Goal: Task Accomplishment & Management: Complete application form

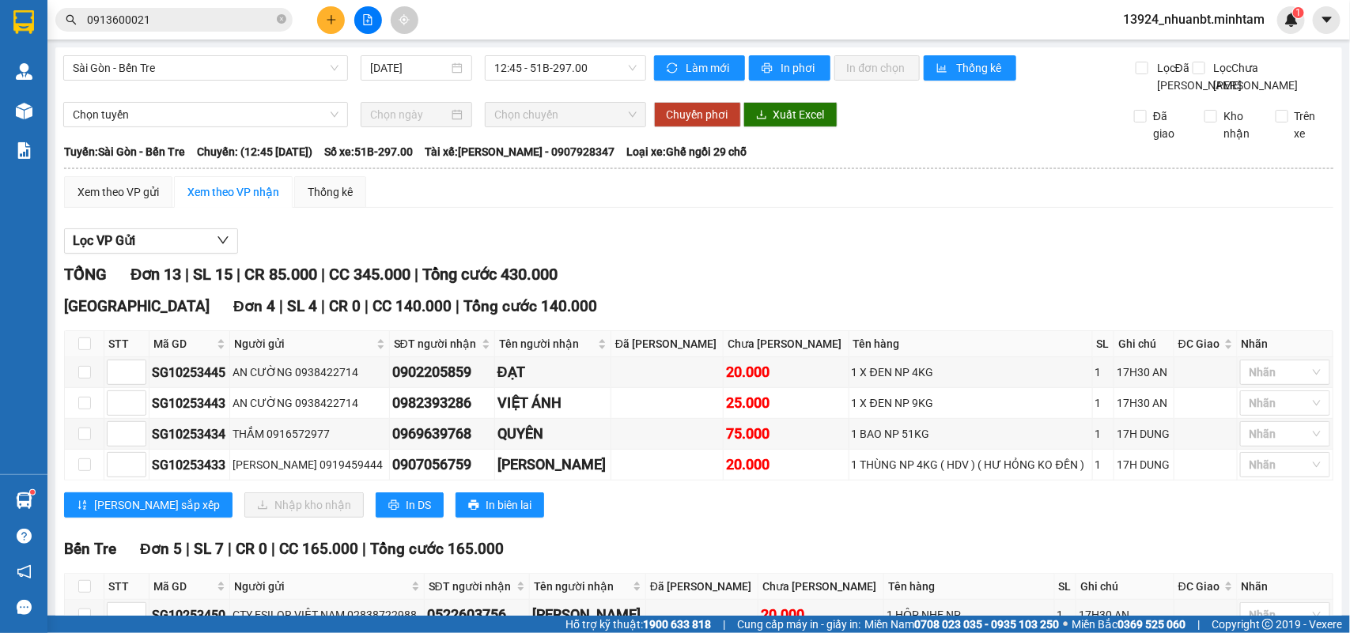
scroll to position [125, 0]
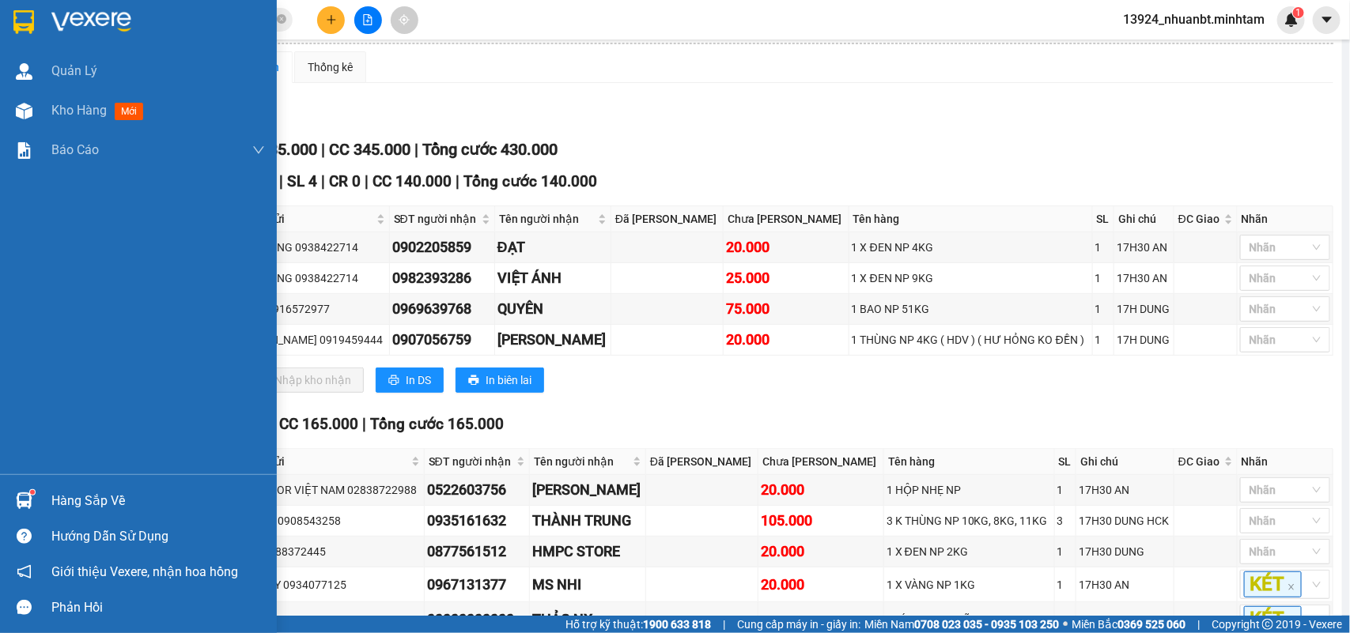
drag, startPoint x: 68, startPoint y: 499, endPoint x: 100, endPoint y: 487, distance: 33.8
click at [70, 499] on div "Hàng sắp về" at bounding box center [157, 501] width 213 height 24
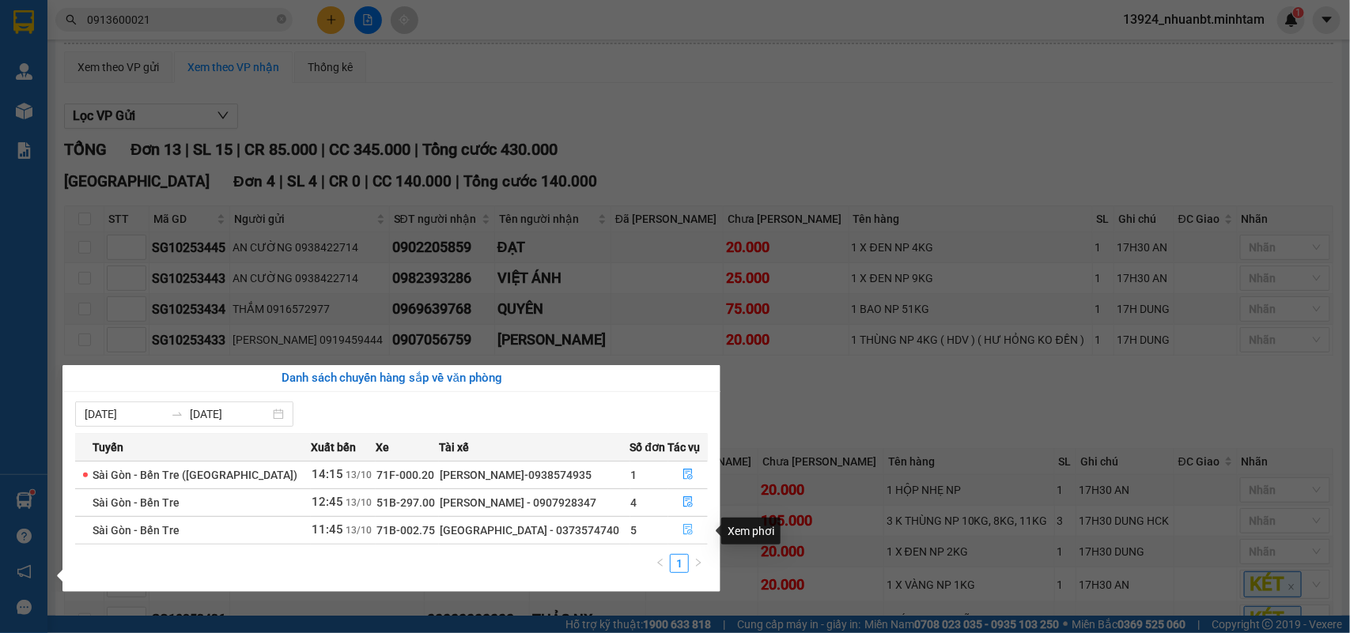
click at [682, 537] on span "file-done" at bounding box center [687, 530] width 11 height 13
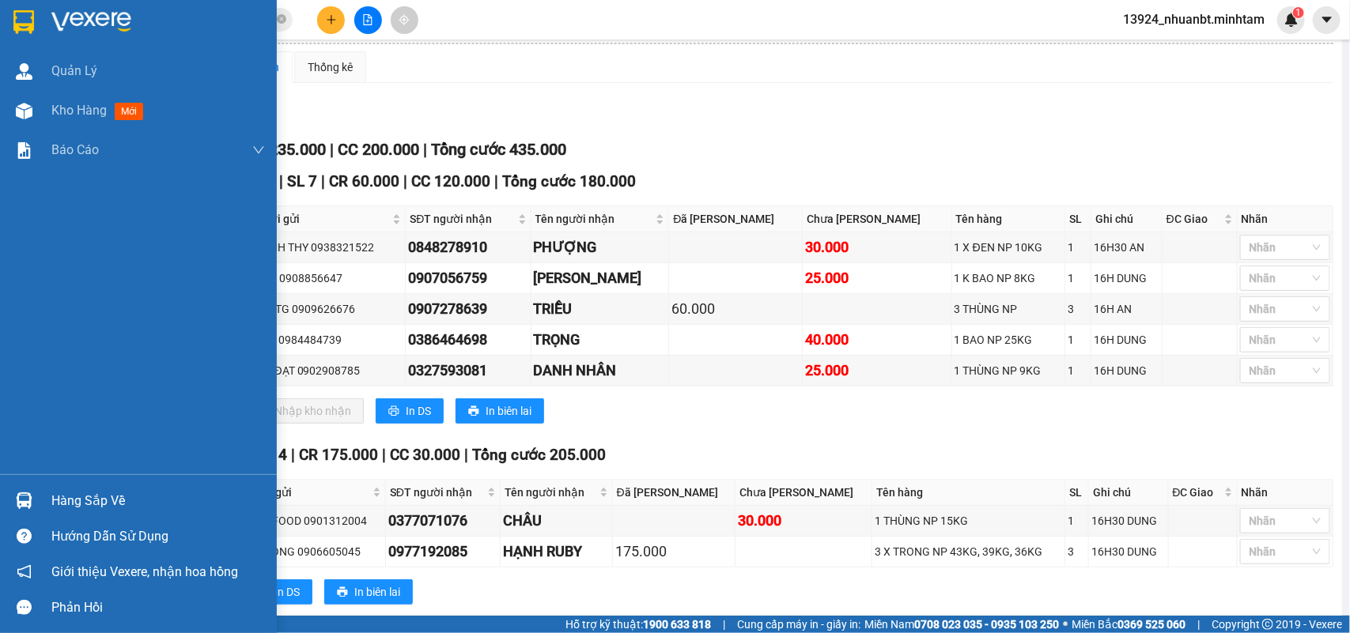
click at [17, 17] on img at bounding box center [23, 22] width 21 height 24
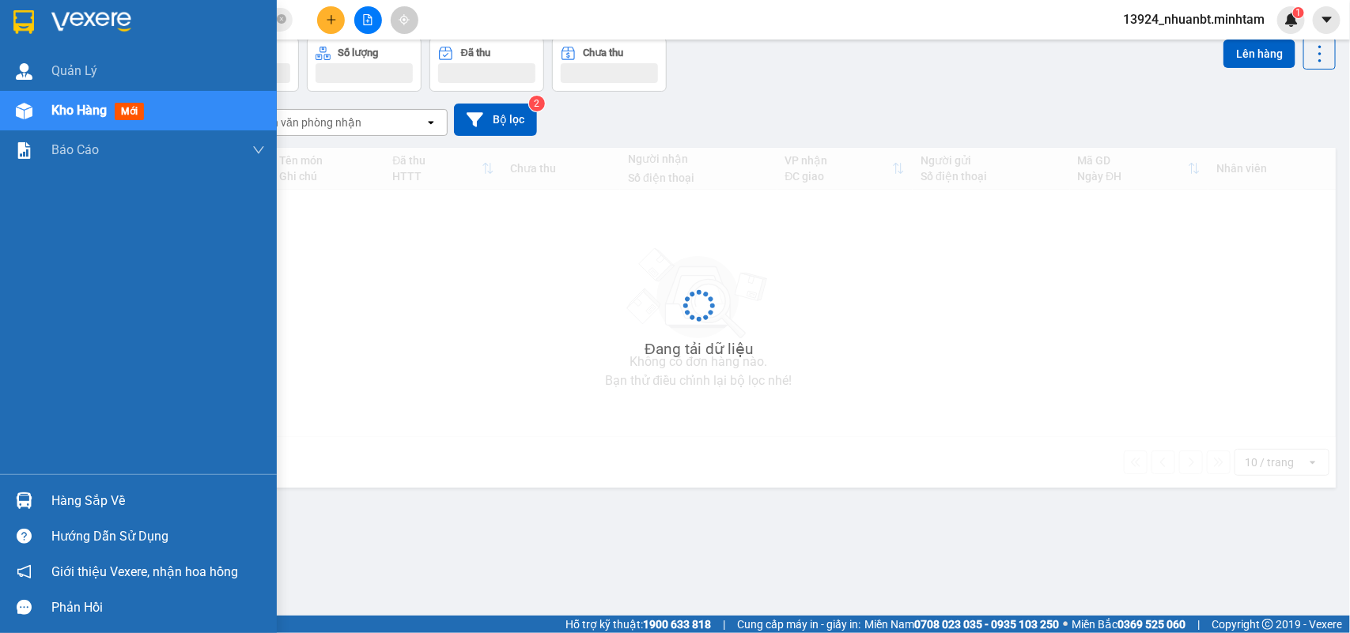
scroll to position [73, 0]
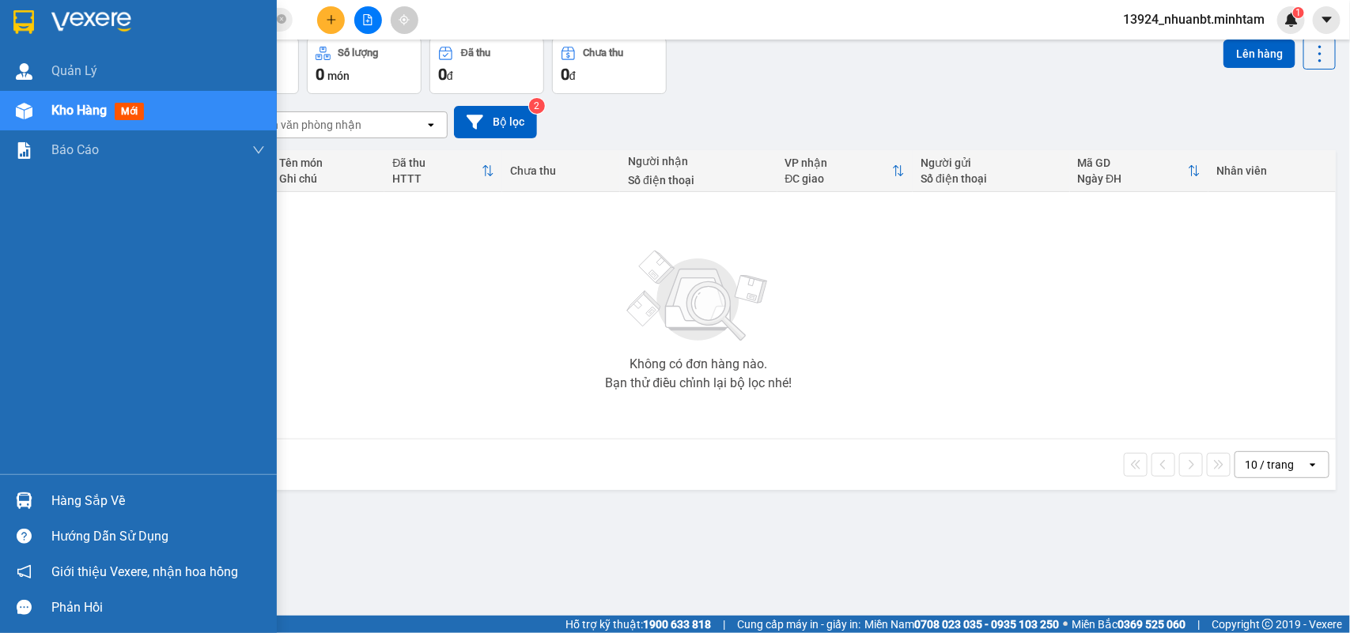
click at [129, 495] on div "Hàng sắp về" at bounding box center [157, 501] width 213 height 24
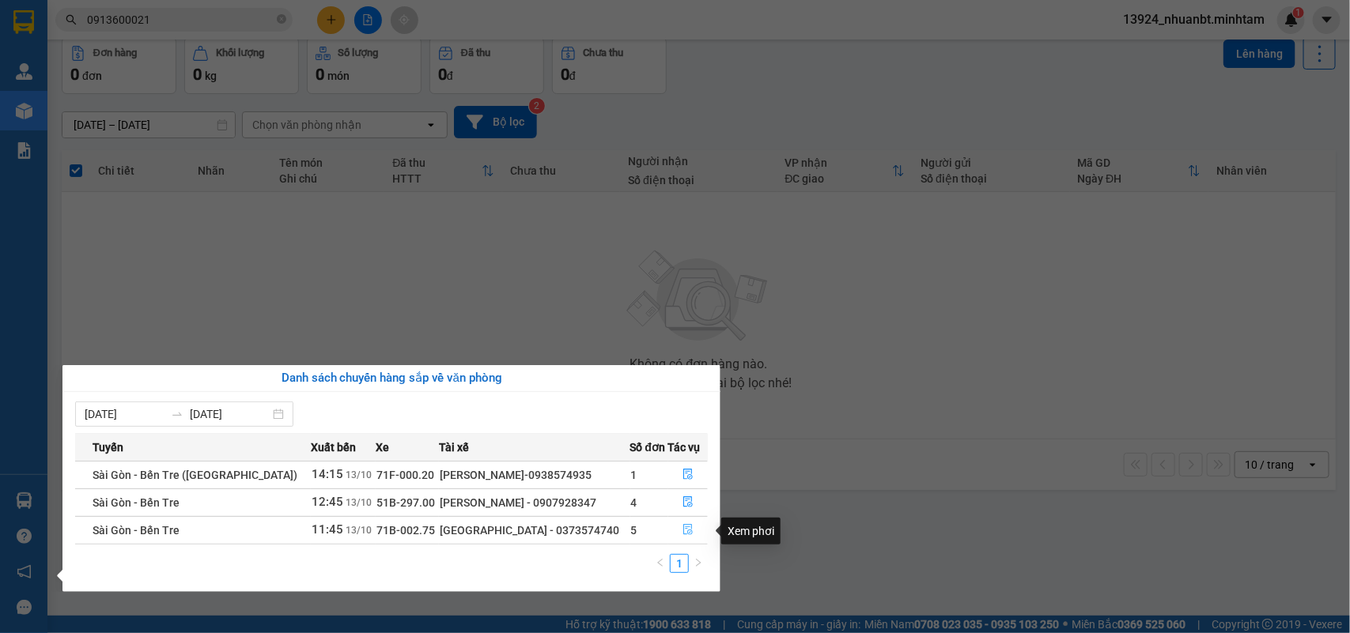
click at [682, 527] on icon "file-done" at bounding box center [687, 529] width 11 height 11
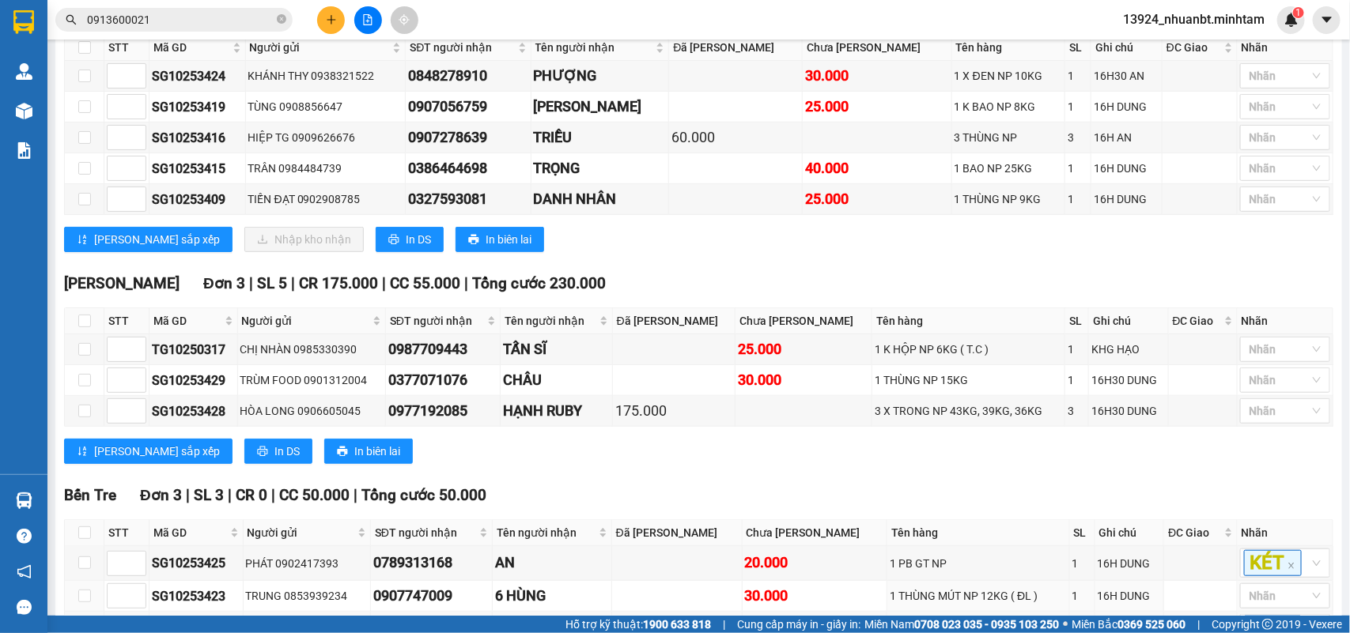
scroll to position [198, 0]
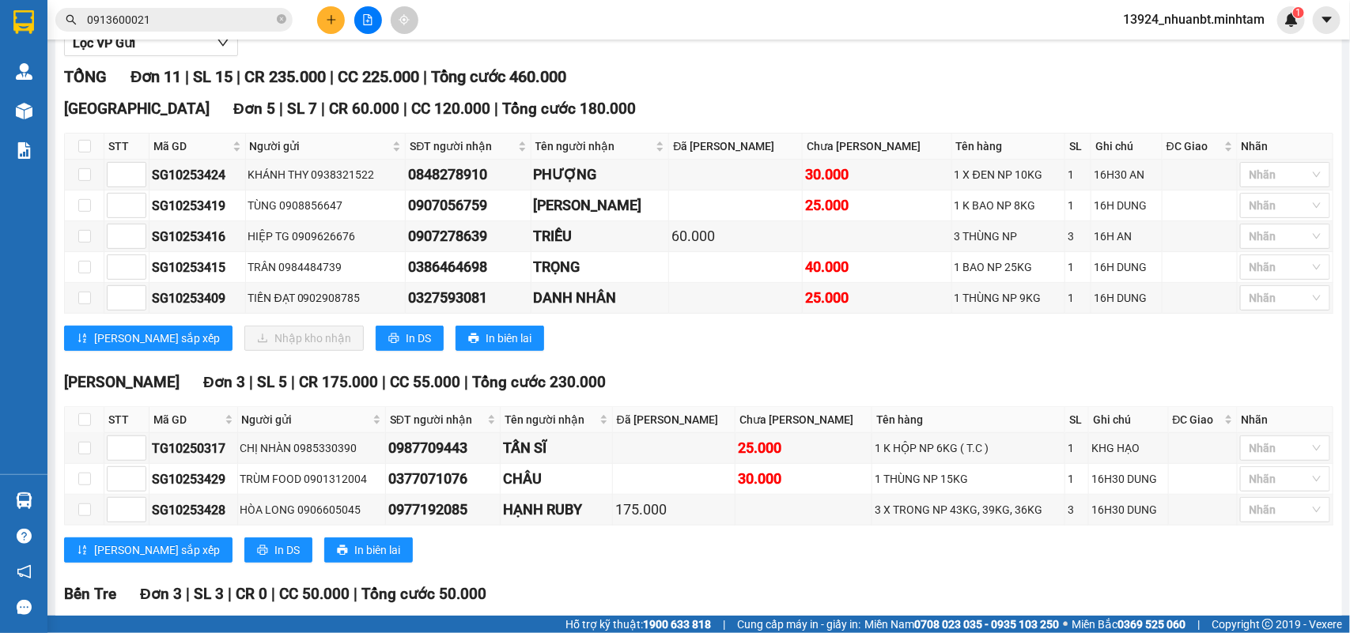
click at [91, 160] on th at bounding box center [85, 147] width 40 height 26
click at [85, 153] on input "checkbox" at bounding box center [84, 146] width 13 height 13
checkbox input "true"
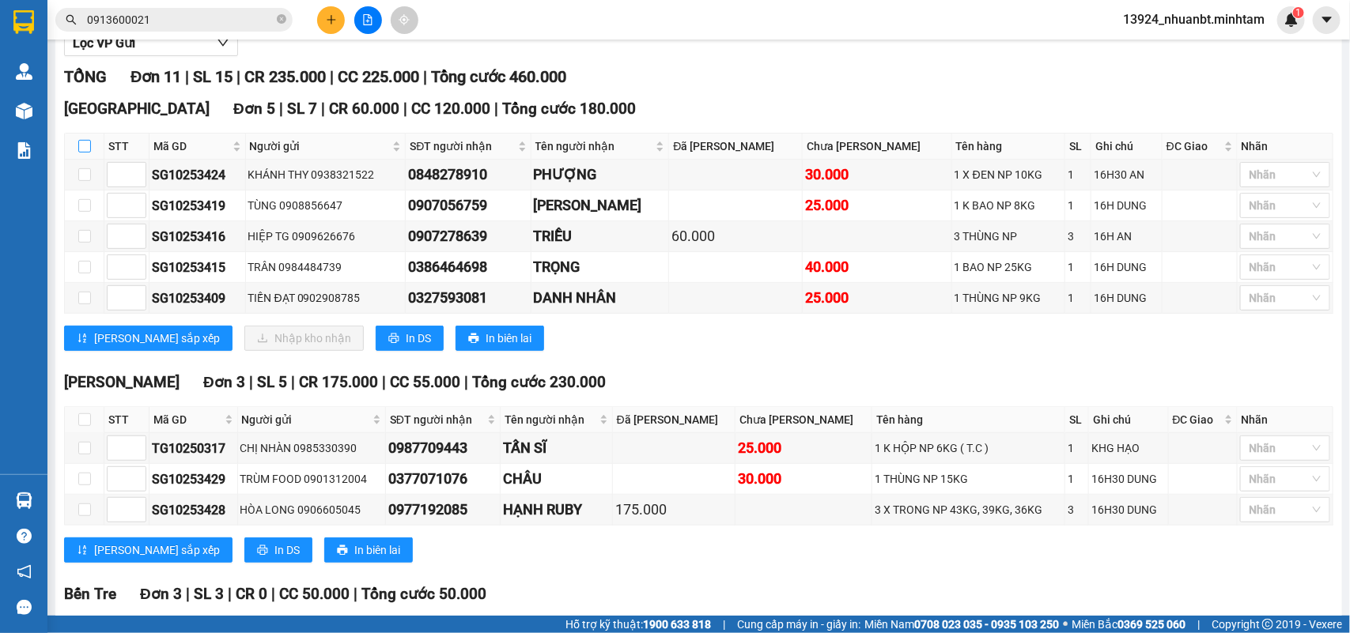
checkbox input "true"
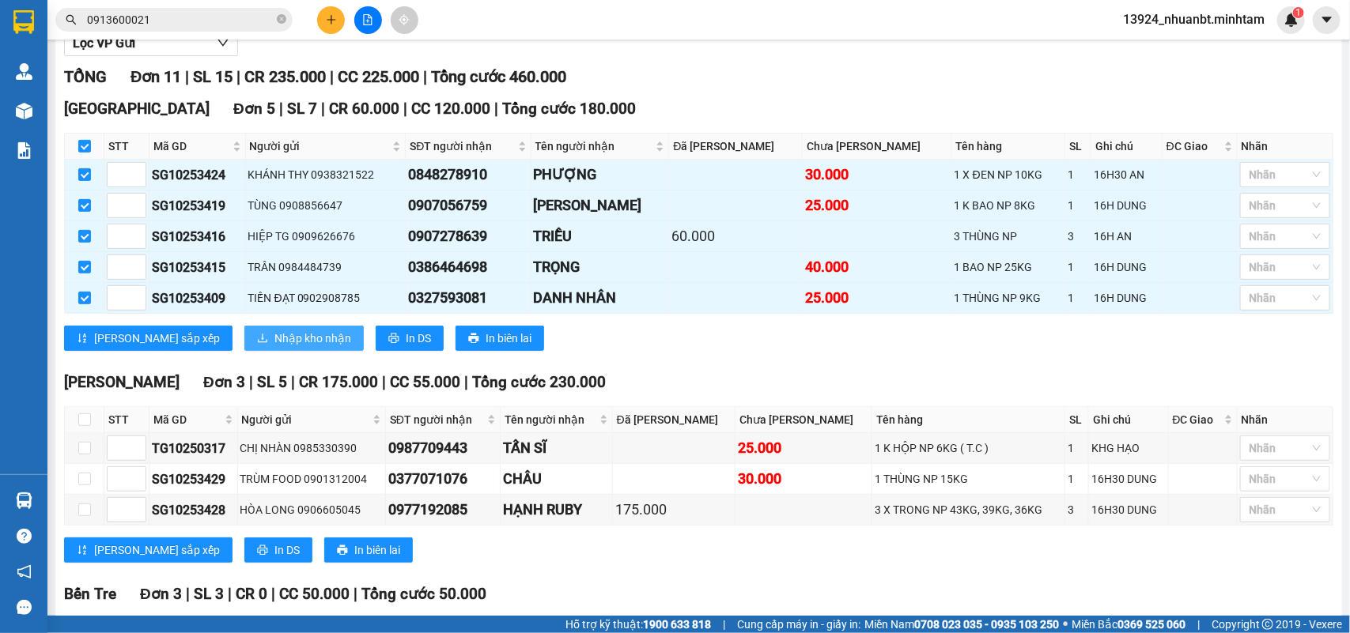
click at [257, 344] on icon "download" at bounding box center [262, 338] width 11 height 11
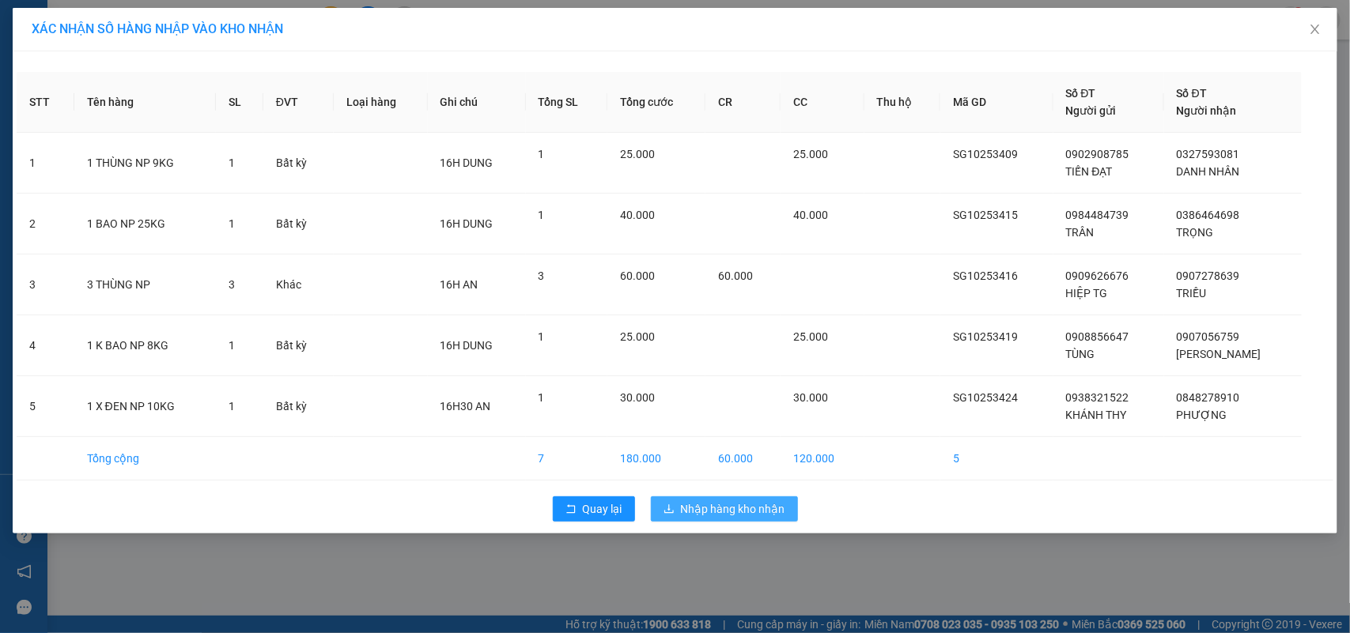
click at [737, 504] on span "Nhập hàng kho nhận" at bounding box center [733, 508] width 104 height 17
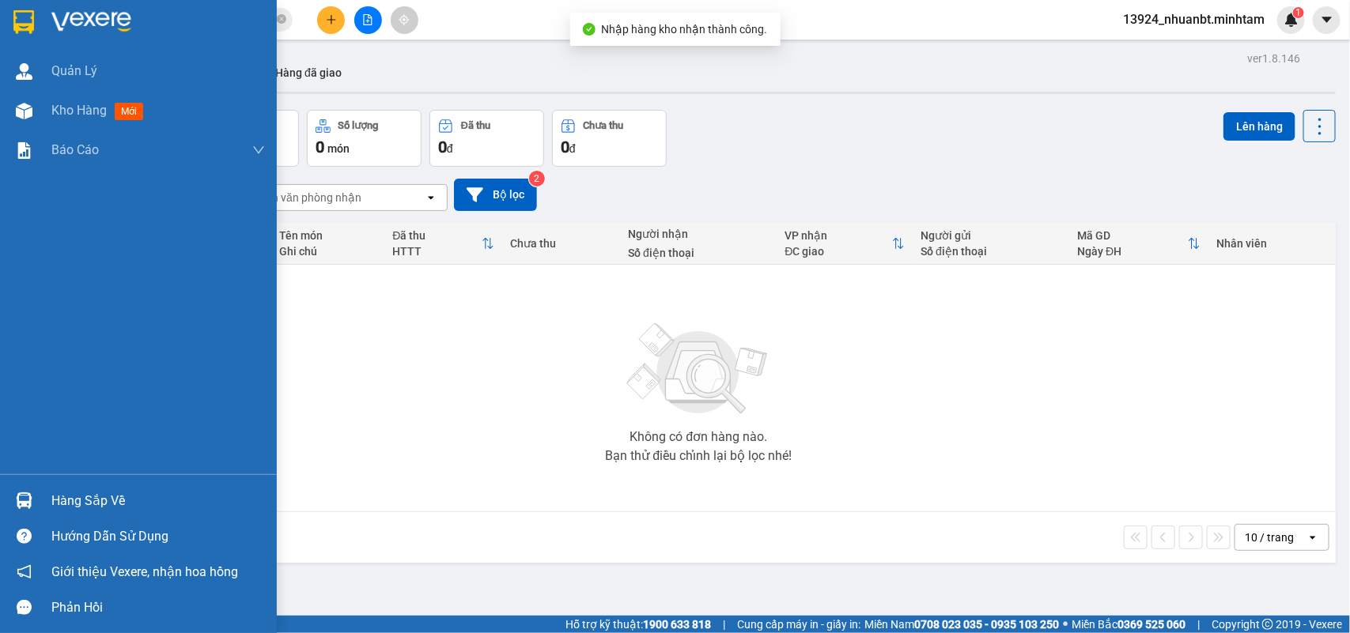
click at [28, 497] on img at bounding box center [24, 501] width 17 height 17
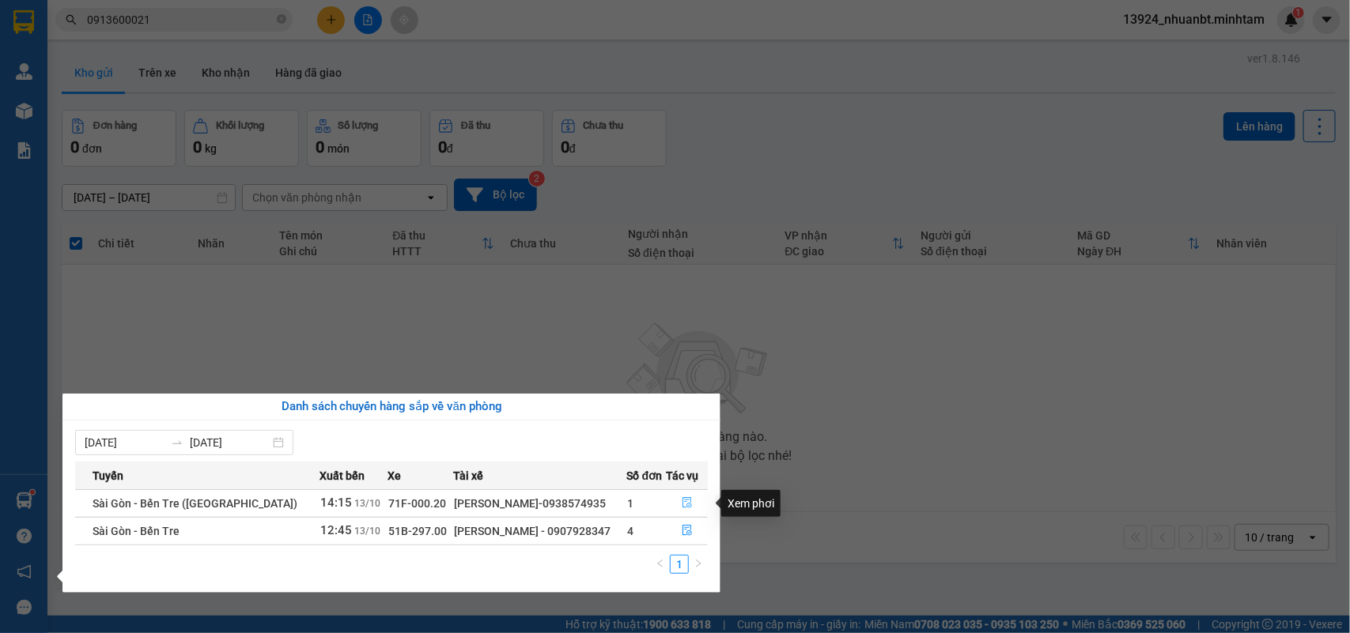
click at [692, 502] on button "button" at bounding box center [687, 503] width 40 height 25
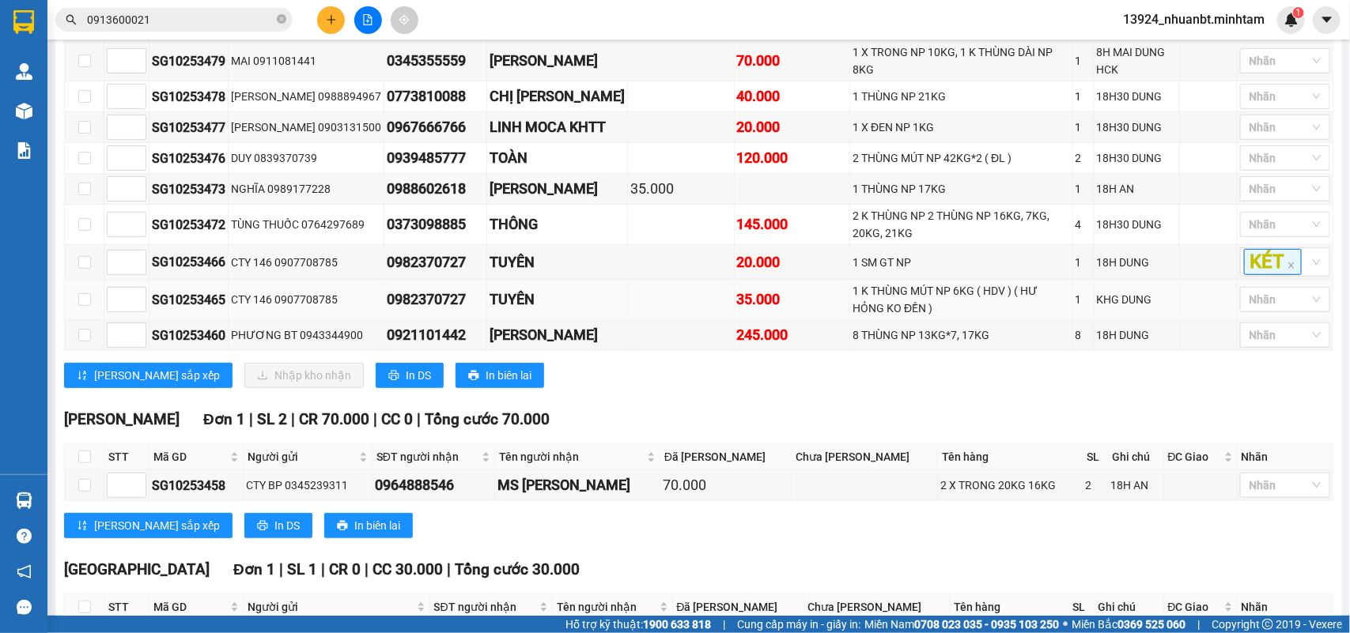
scroll to position [547, 0]
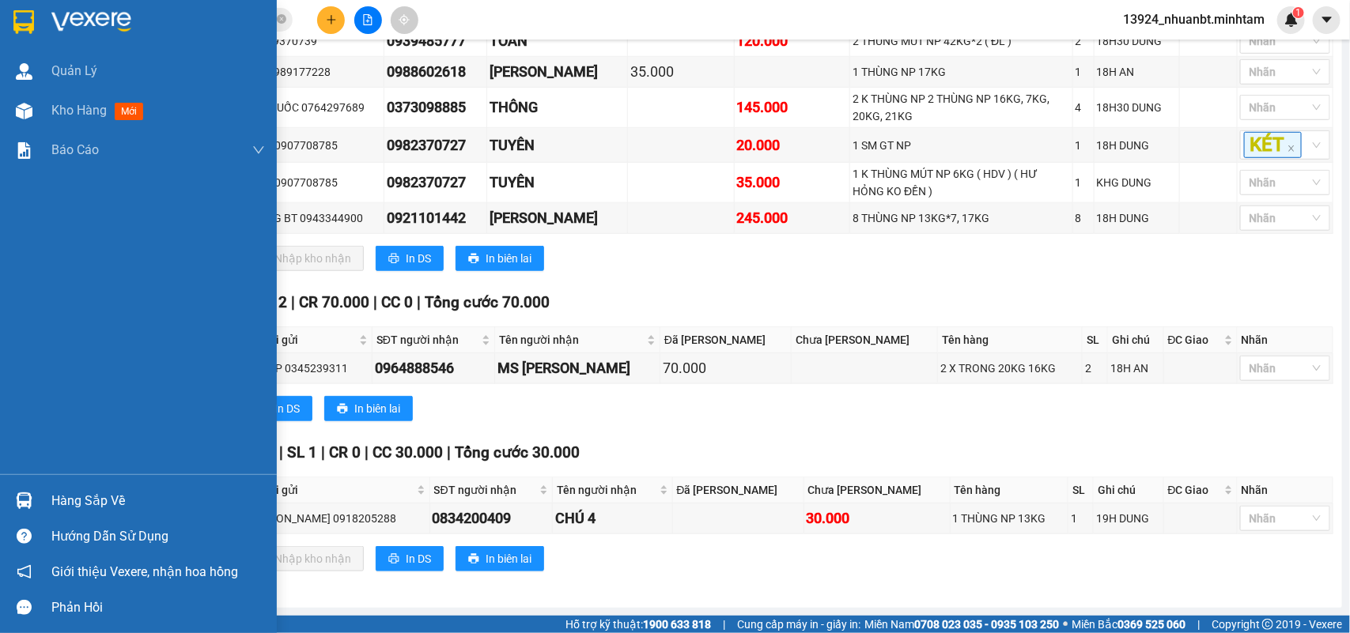
click at [59, 502] on div "Hàng sắp về" at bounding box center [157, 501] width 213 height 24
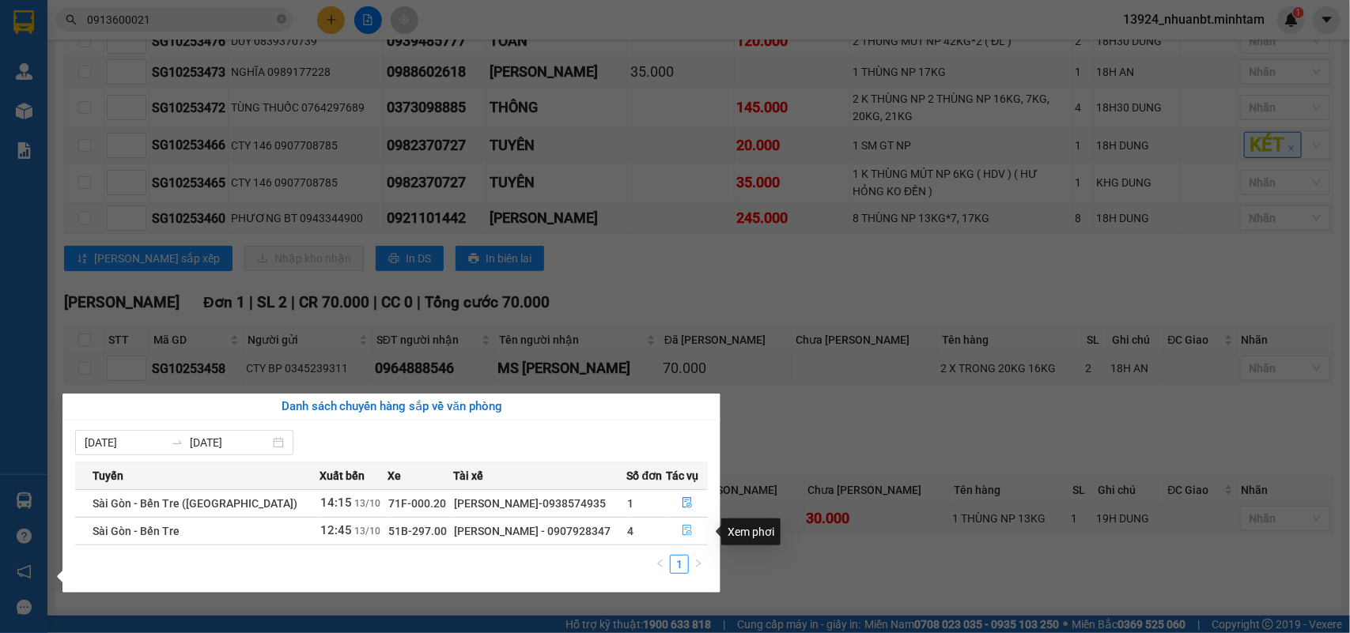
click at [686, 539] on button "button" at bounding box center [687, 531] width 40 height 25
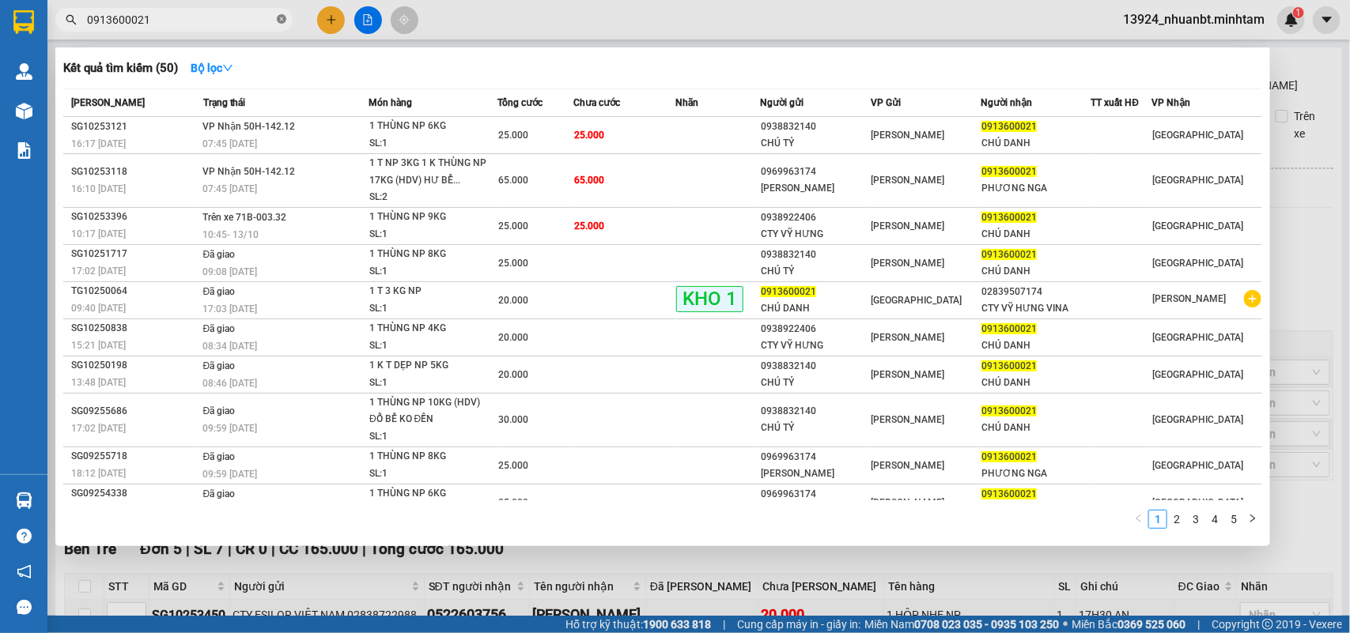
click at [278, 16] on icon "close-circle" at bounding box center [281, 18] width 9 height 9
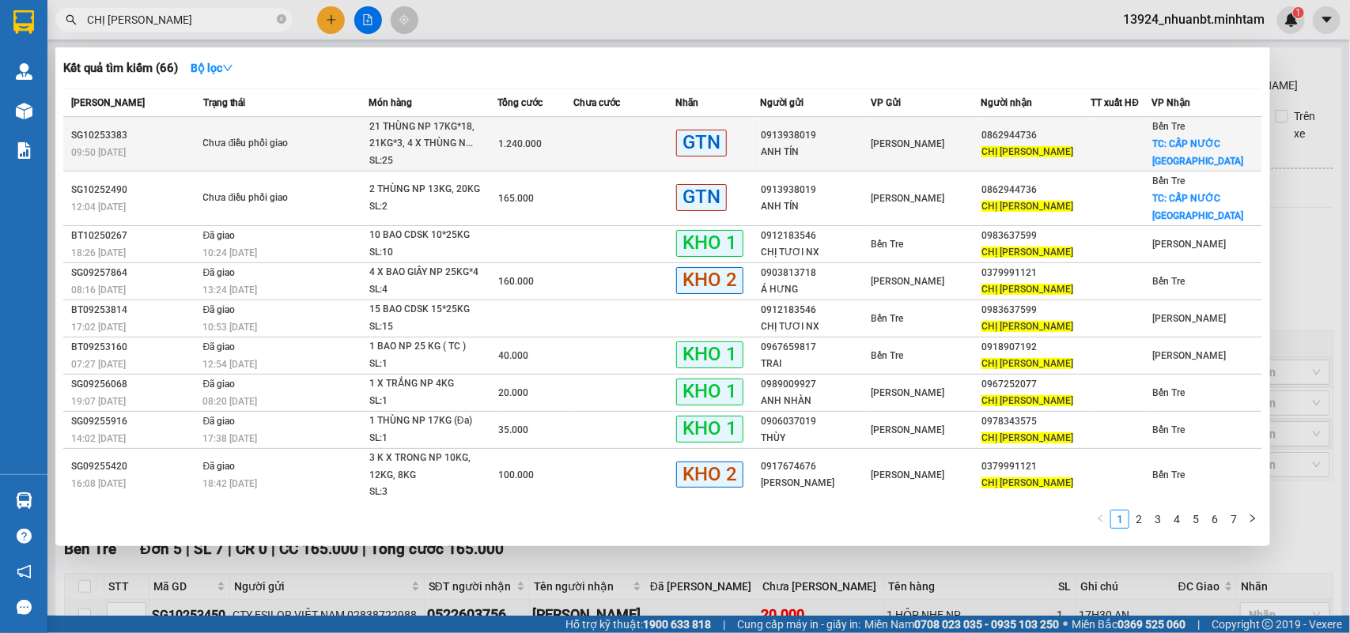
type input "CHỊ [PERSON_NAME]"
click at [353, 142] on span "Chưa điều phối giao" at bounding box center [285, 143] width 164 height 17
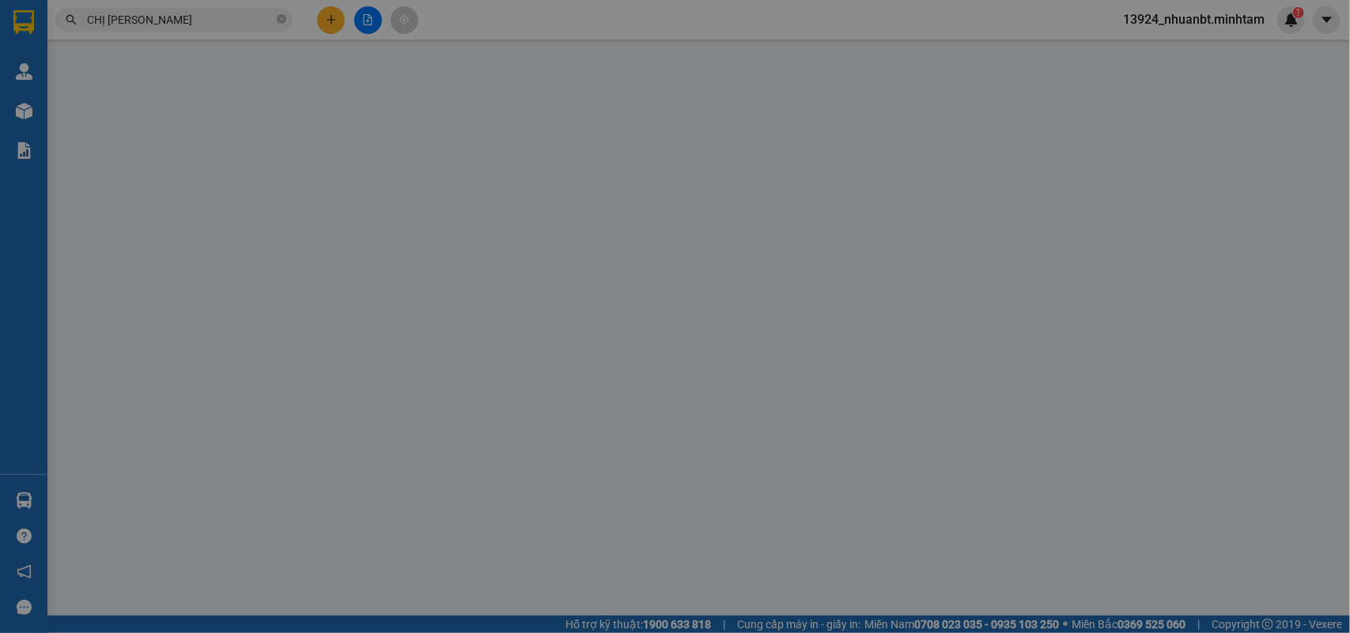
type input "0913938019"
type input "ANH TÍN"
type input "0862944736"
type input "CHỊ [PERSON_NAME]"
checkbox input "true"
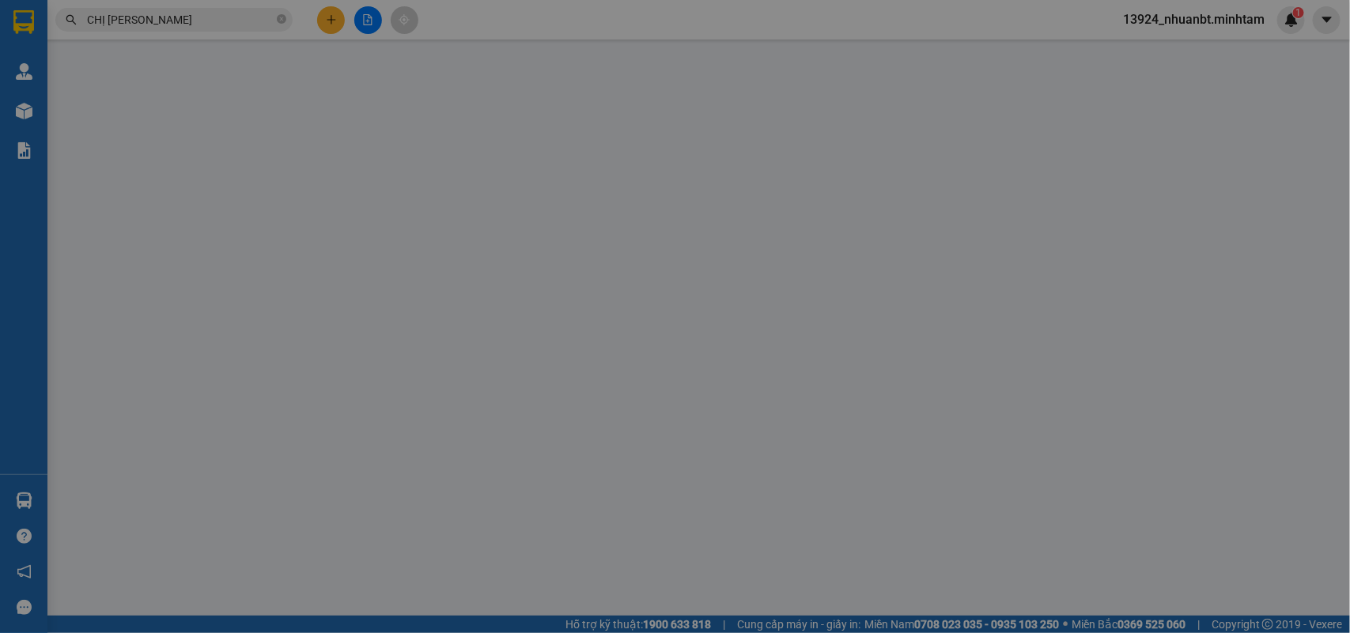
type input "CẤP NƯỚC [GEOGRAPHIC_DATA]"
type input "1.240.000"
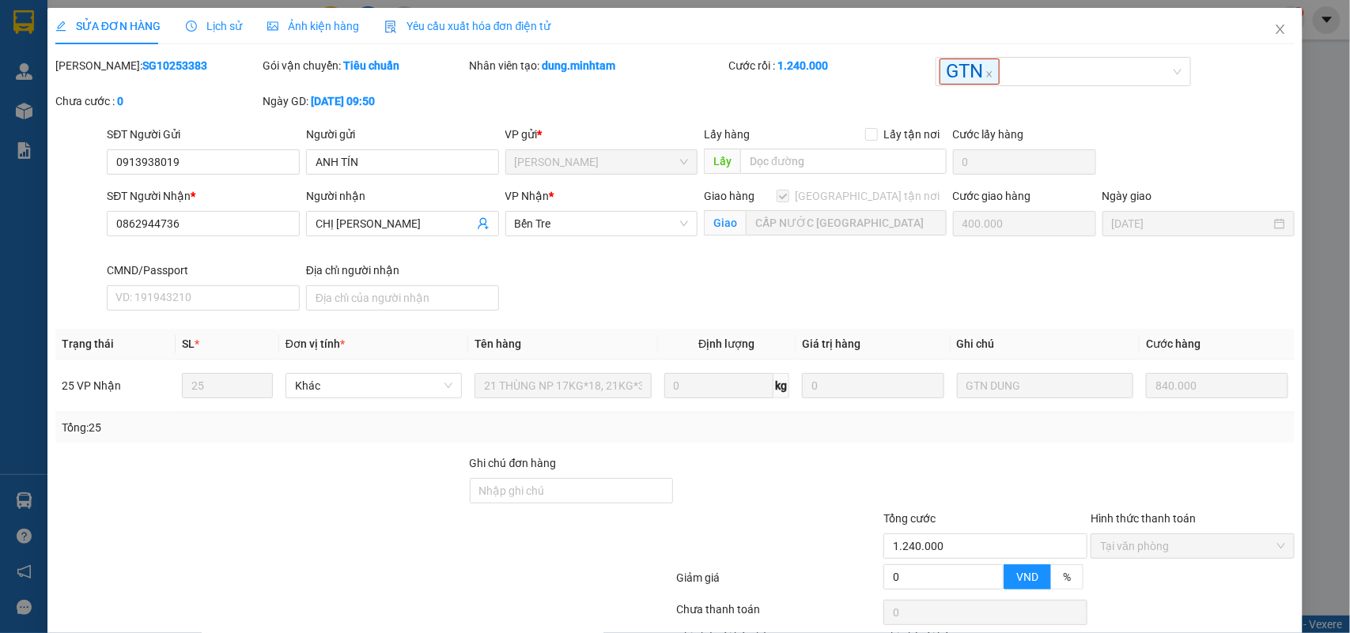
click at [217, 4] on div "SỬA ĐƠN HÀNG Lịch sử Ảnh kiện hàng Yêu cầu xuất hóa đơn điện tử Total Paid Fee …" at bounding box center [675, 316] width 1350 height 633
click at [212, 24] on span "Lịch sử" at bounding box center [214, 26] width 56 height 13
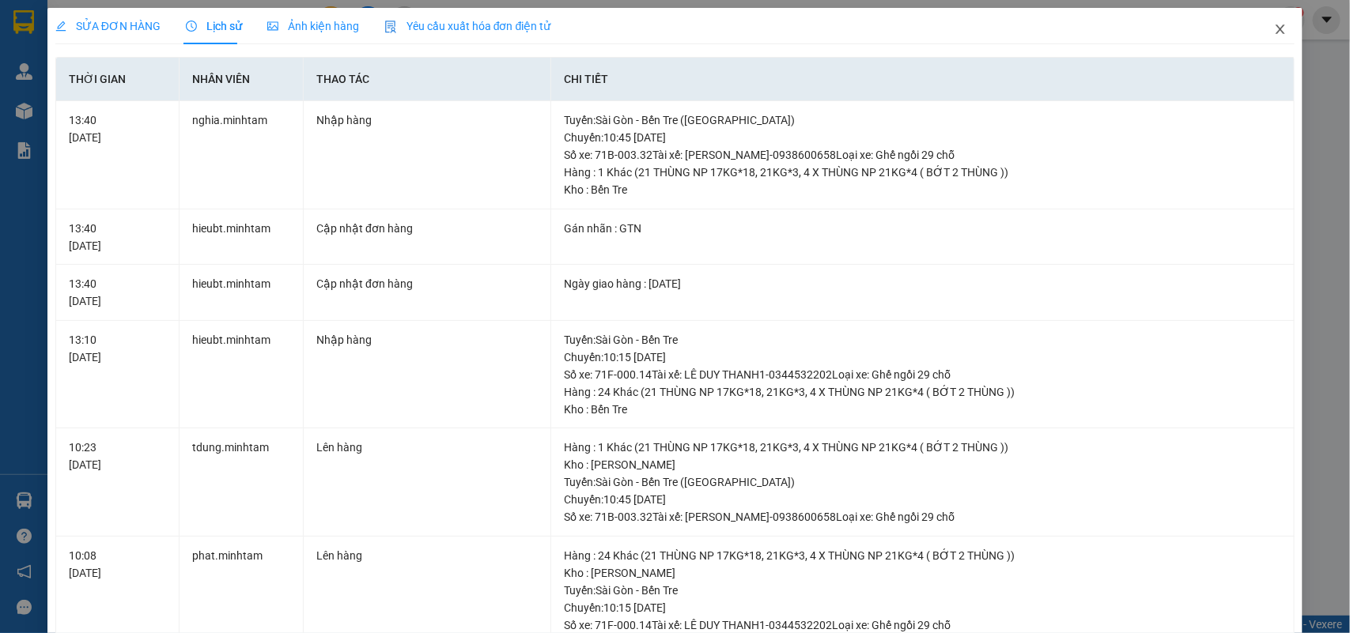
click at [1278, 20] on span "Close" at bounding box center [1280, 30] width 44 height 44
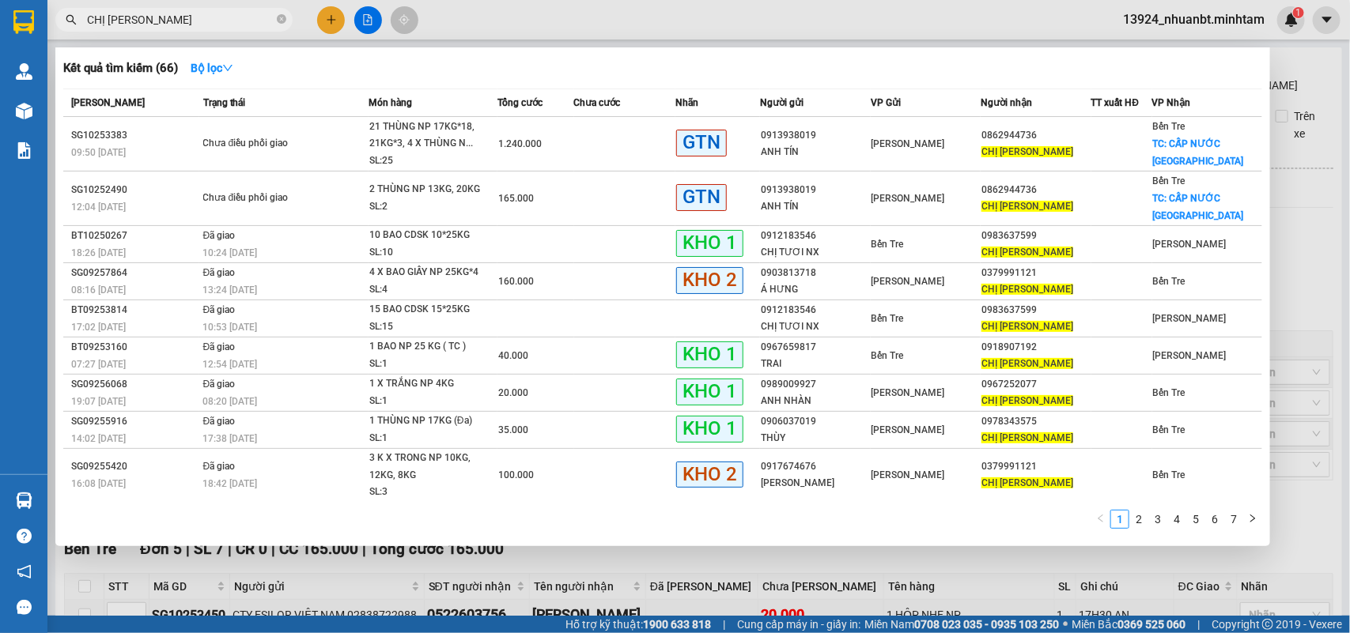
click at [183, 17] on input "CHỊ [PERSON_NAME]" at bounding box center [180, 19] width 187 height 17
click at [646, 561] on div at bounding box center [675, 316] width 1350 height 633
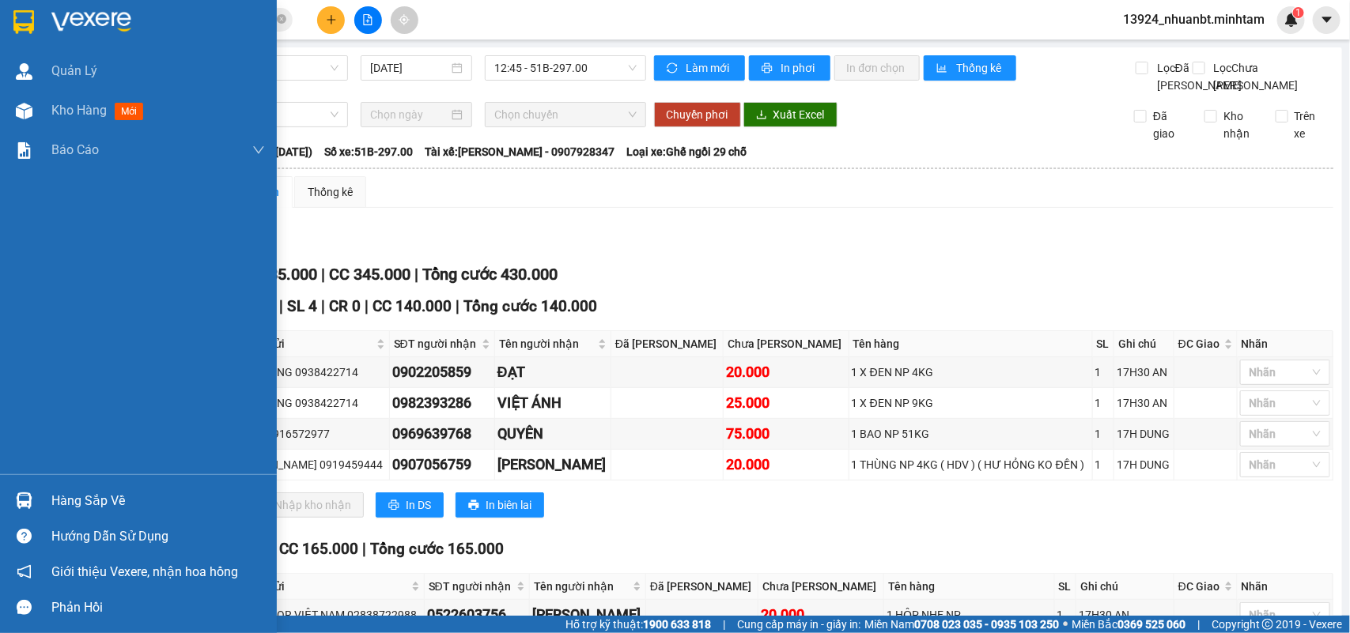
click at [9, 490] on div "Hàng sắp về" at bounding box center [138, 501] width 277 height 36
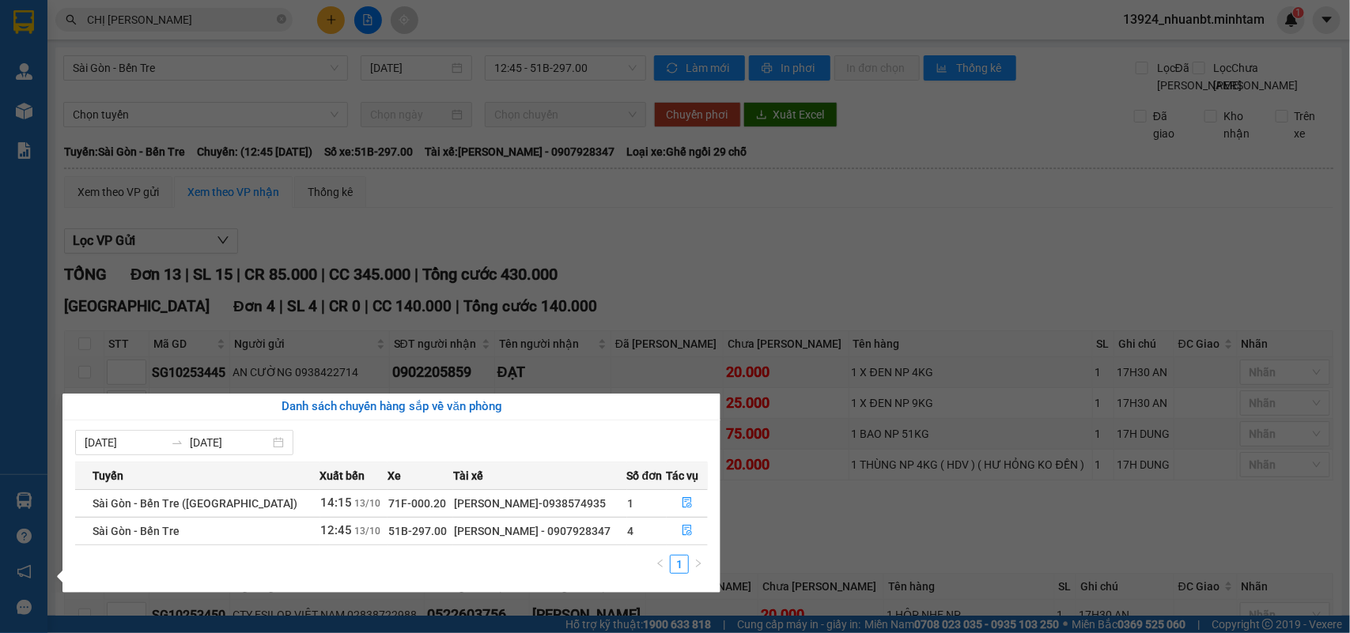
click at [745, 266] on section "Kết quả tìm kiếm ( 66 ) Bộ lọc Mã ĐH Trạng thái Món hàng Tổng cước Chưa cước Nh…" at bounding box center [675, 316] width 1350 height 633
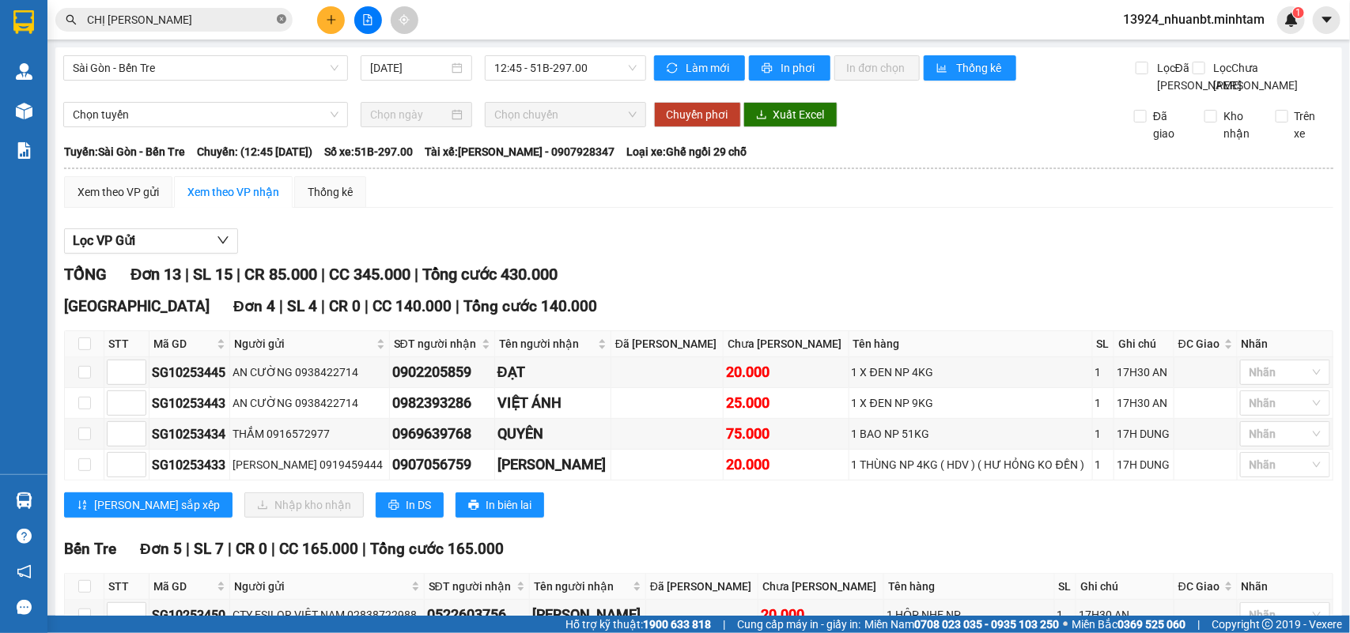
click at [278, 22] on icon "close-circle" at bounding box center [281, 18] width 9 height 9
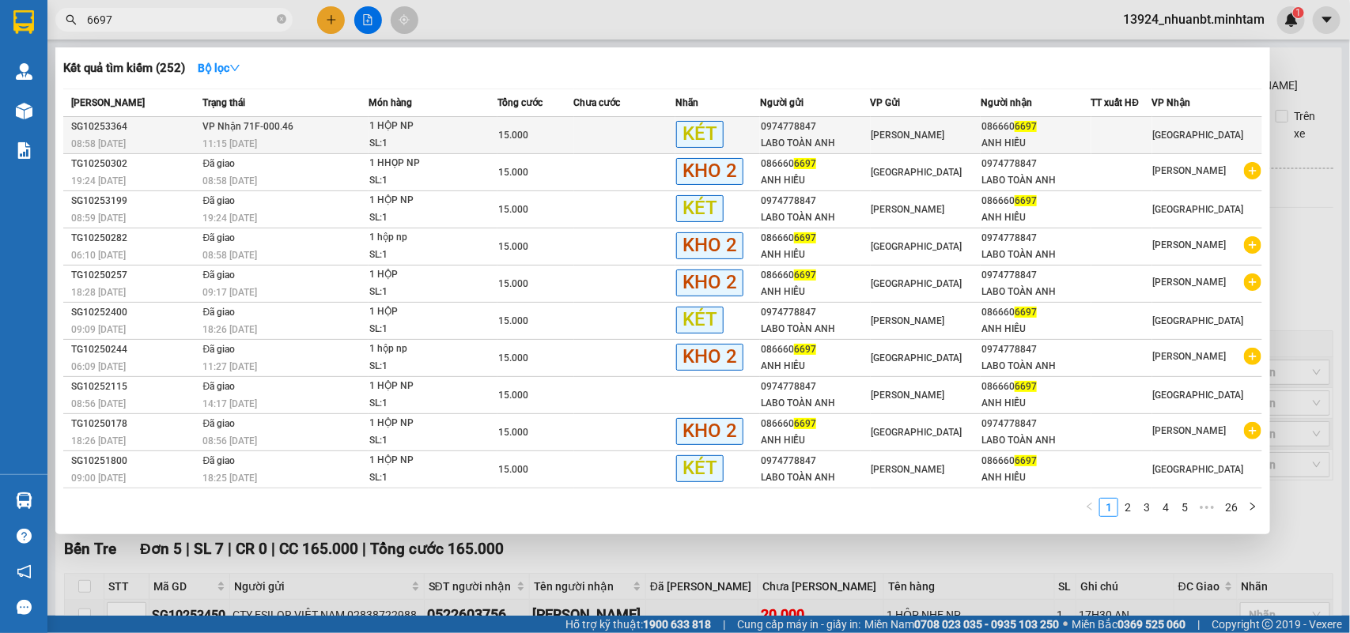
type input "6697"
click at [349, 132] on td "VP Nhận 71F-000.46 11:15 [DATE]" at bounding box center [283, 135] width 169 height 37
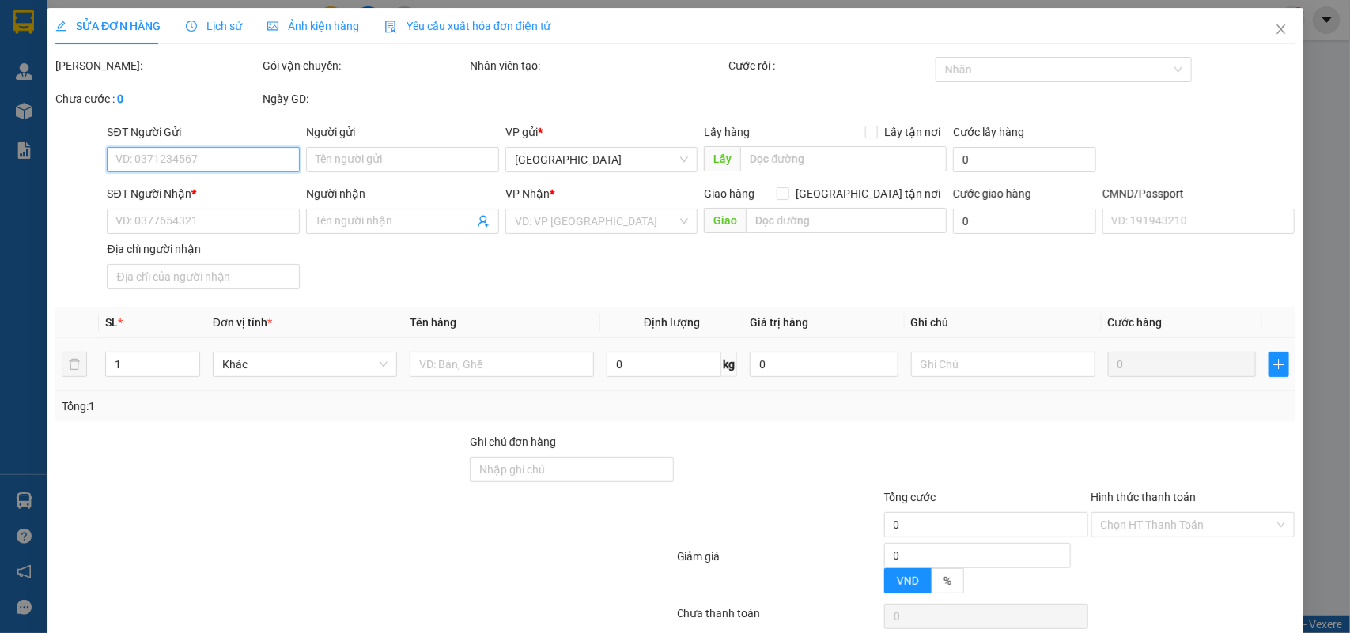
type input "0974778847"
type input "LABO TOÀN ANH"
type input "0866606697"
type input "ANH HIẾU"
type input "15.000"
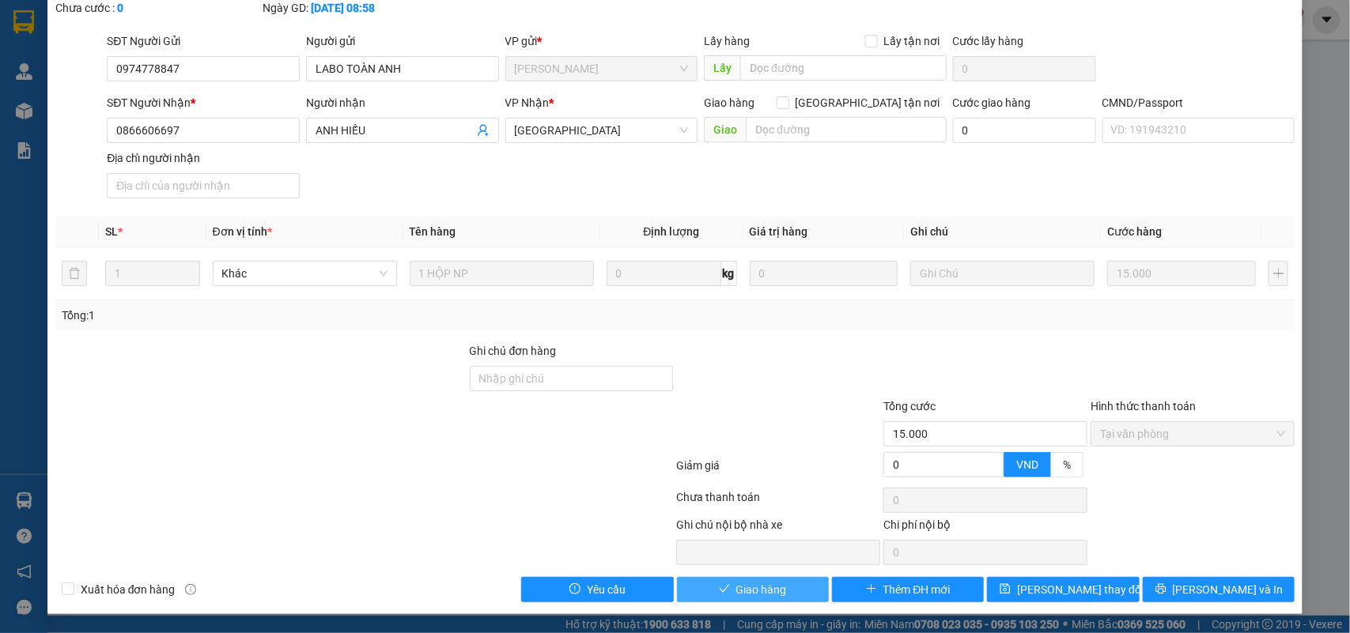
click at [712, 580] on button "Giao hàng" at bounding box center [753, 589] width 152 height 25
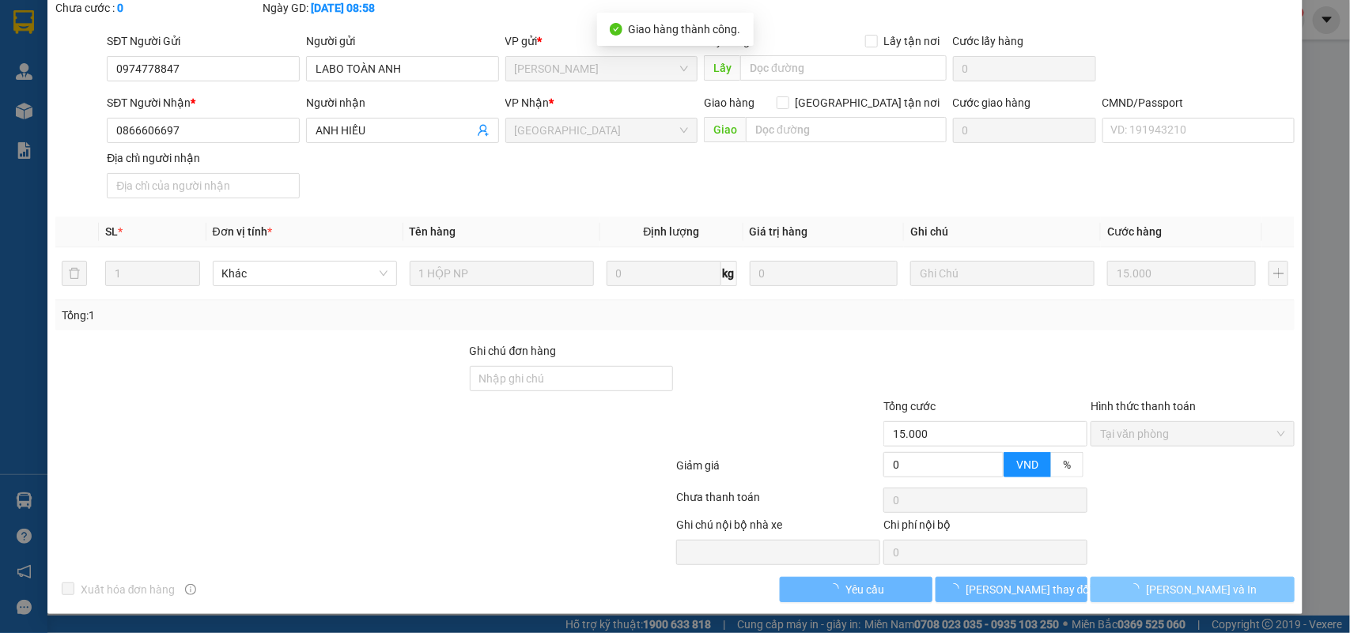
scroll to position [111, 0]
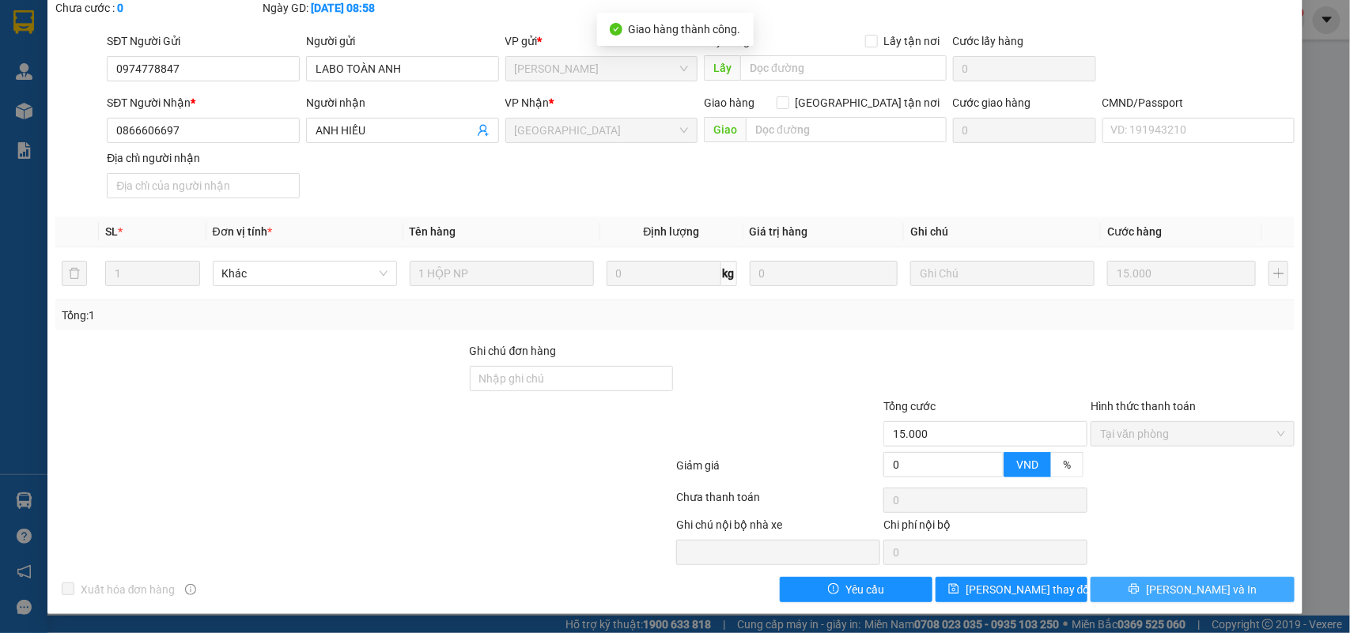
drag, startPoint x: 1206, startPoint y: 586, endPoint x: 955, endPoint y: 479, distance: 272.4
click at [1204, 586] on span "[PERSON_NAME] và In" at bounding box center [1201, 589] width 111 height 17
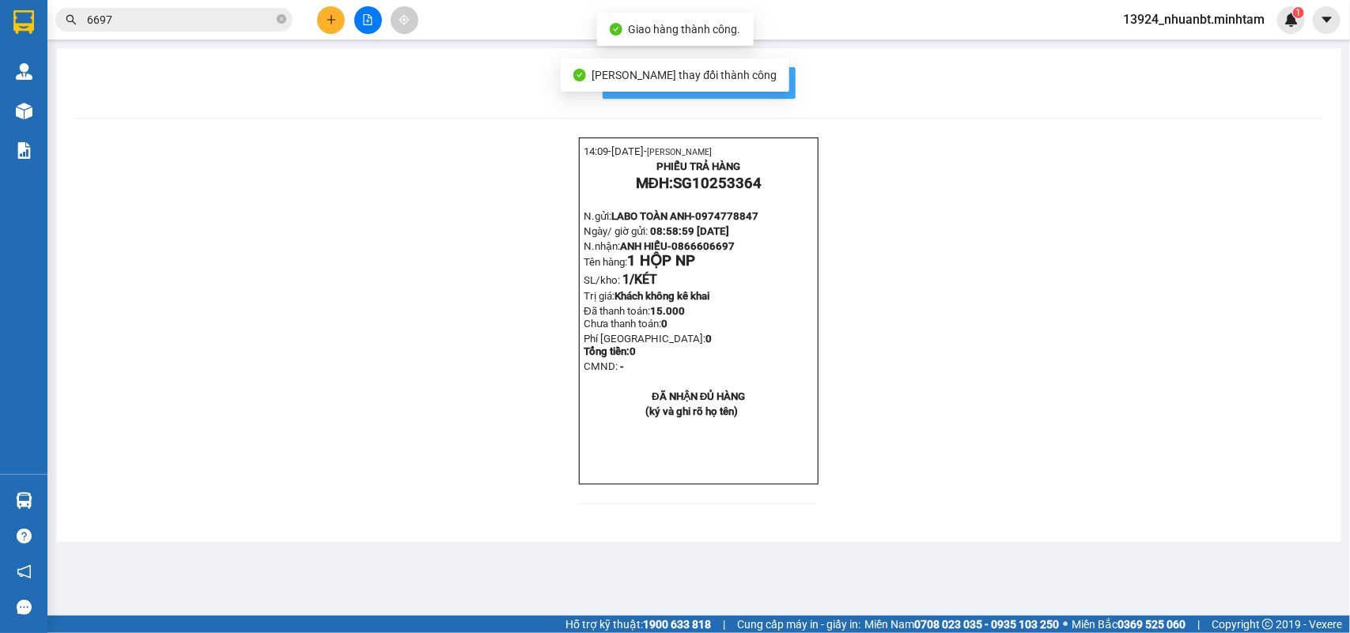
click at [779, 68] on button "In mẫu biên lai tự cấu hình" at bounding box center [698, 83] width 193 height 32
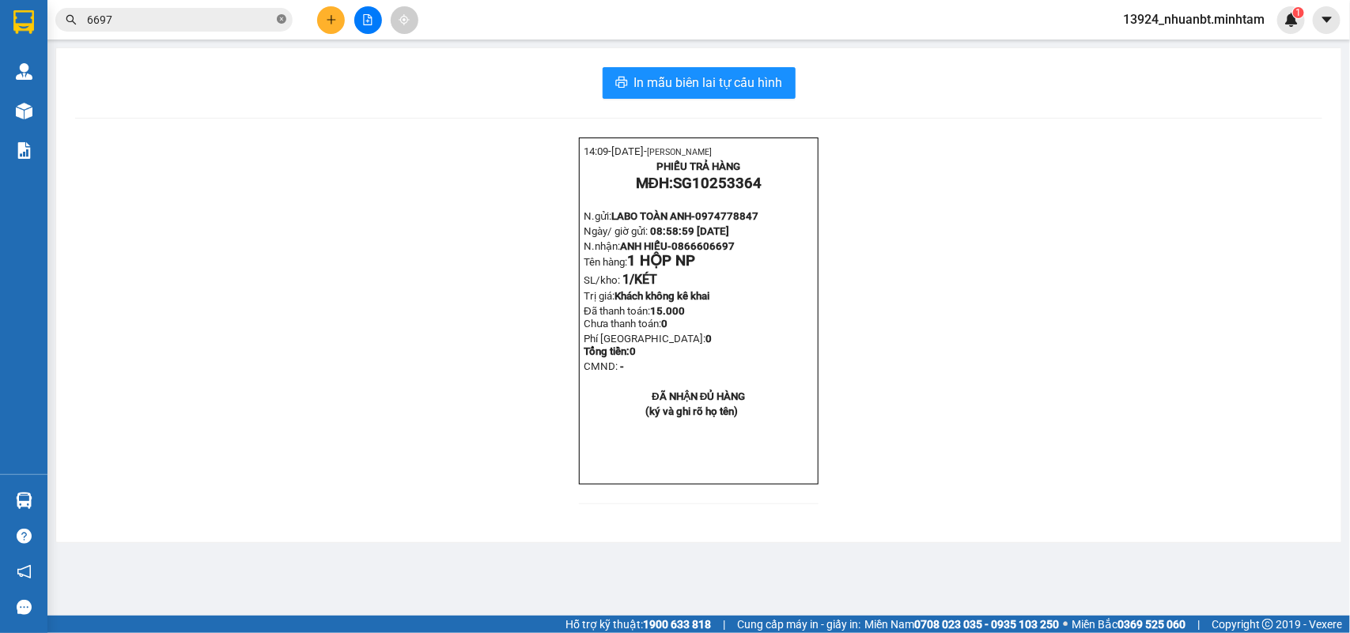
click at [285, 22] on icon "close-circle" at bounding box center [281, 18] width 9 height 9
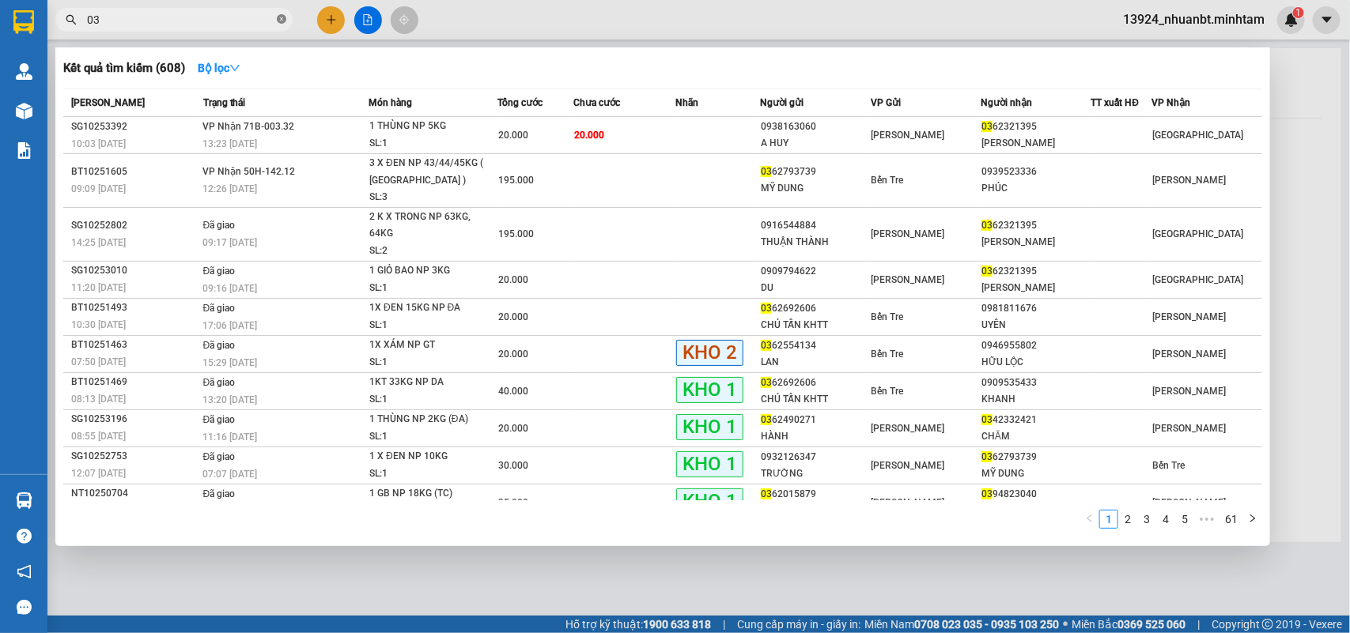
type input "0"
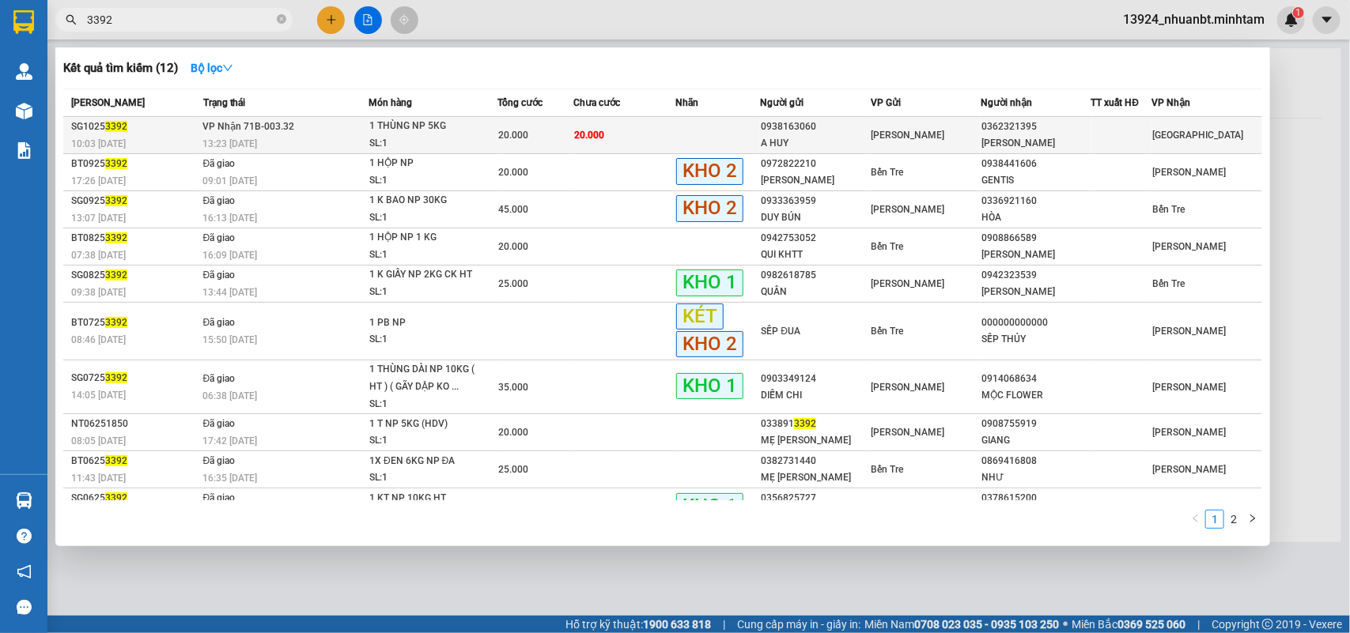
type input "3392"
click at [543, 134] on div "20.000" at bounding box center [535, 135] width 75 height 17
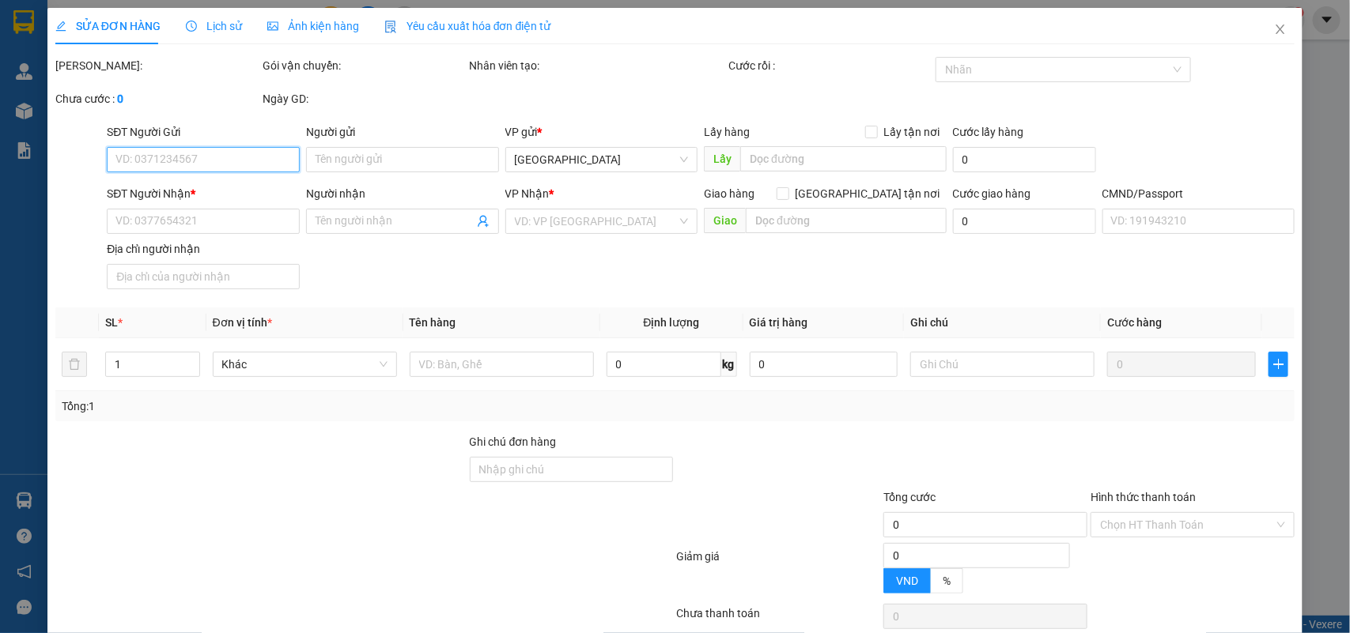
type input "0938163060"
type input "A HUY"
type input "0362321395"
type input "[PERSON_NAME]"
type input "20.000"
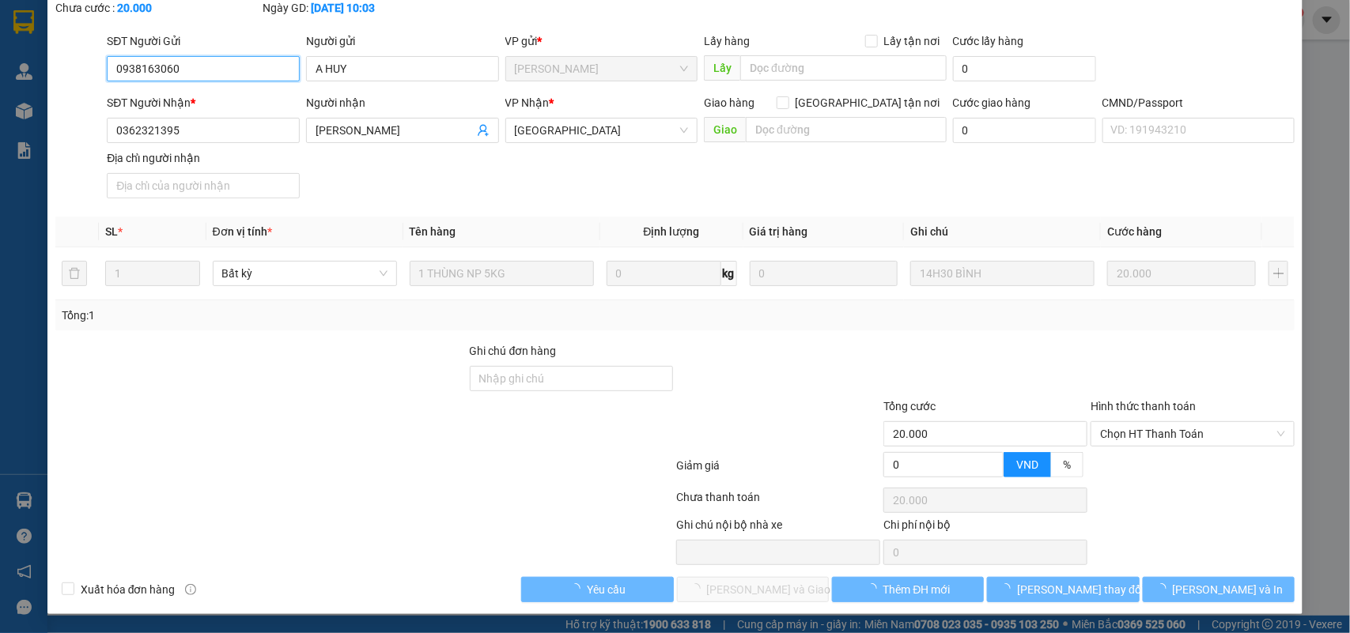
scroll to position [93, 0]
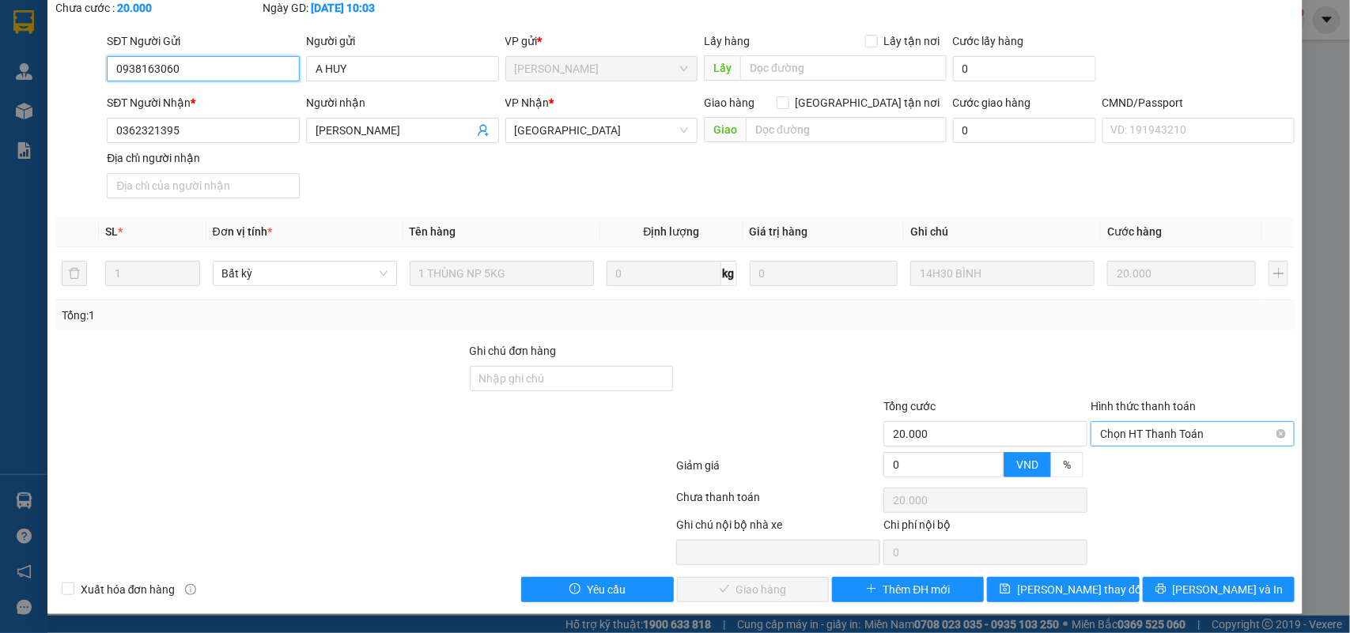
click at [1166, 421] on div "Chọn HT Thanh Toán" at bounding box center [1192, 433] width 204 height 25
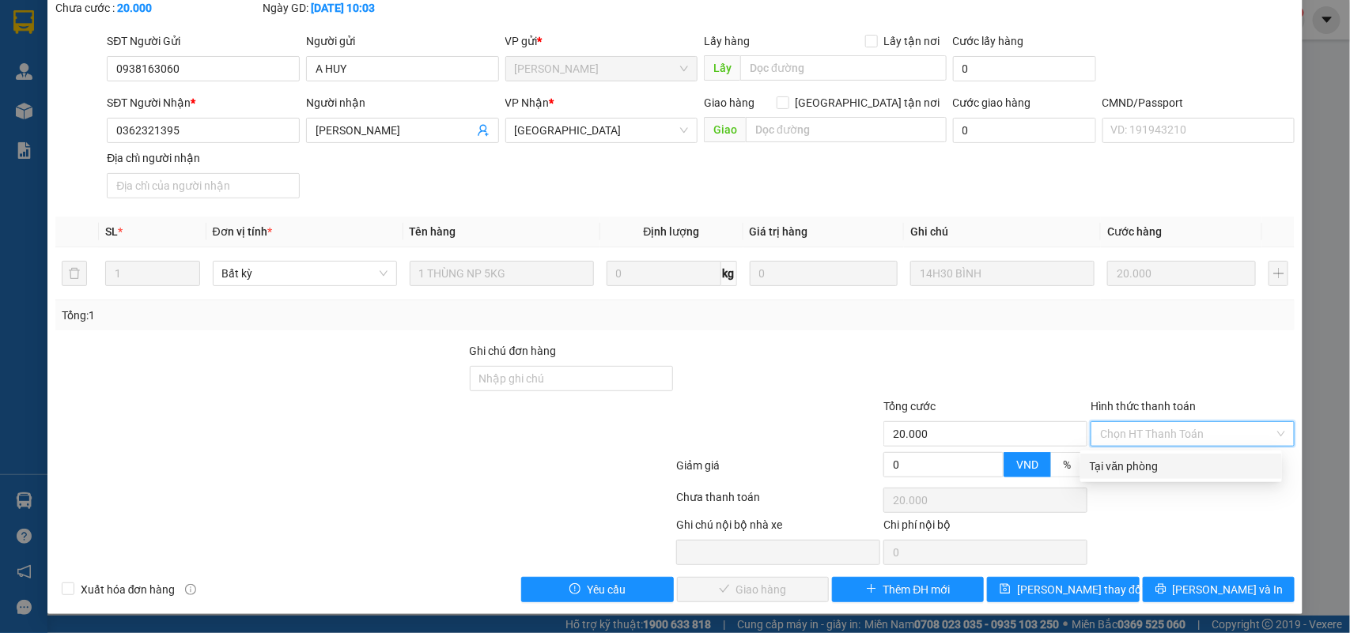
click at [1133, 458] on div "Tại văn phòng" at bounding box center [1181, 466] width 183 height 17
type input "0"
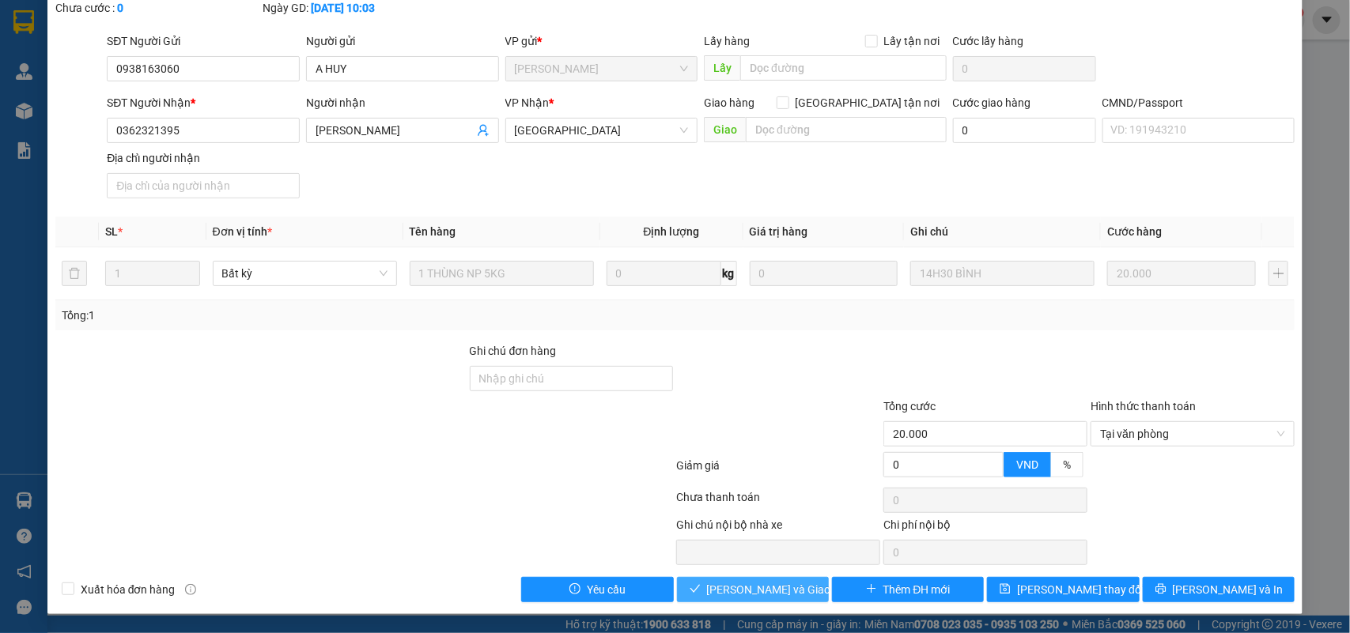
click at [756, 586] on span "[PERSON_NAME] và Giao hàng" at bounding box center [783, 589] width 152 height 17
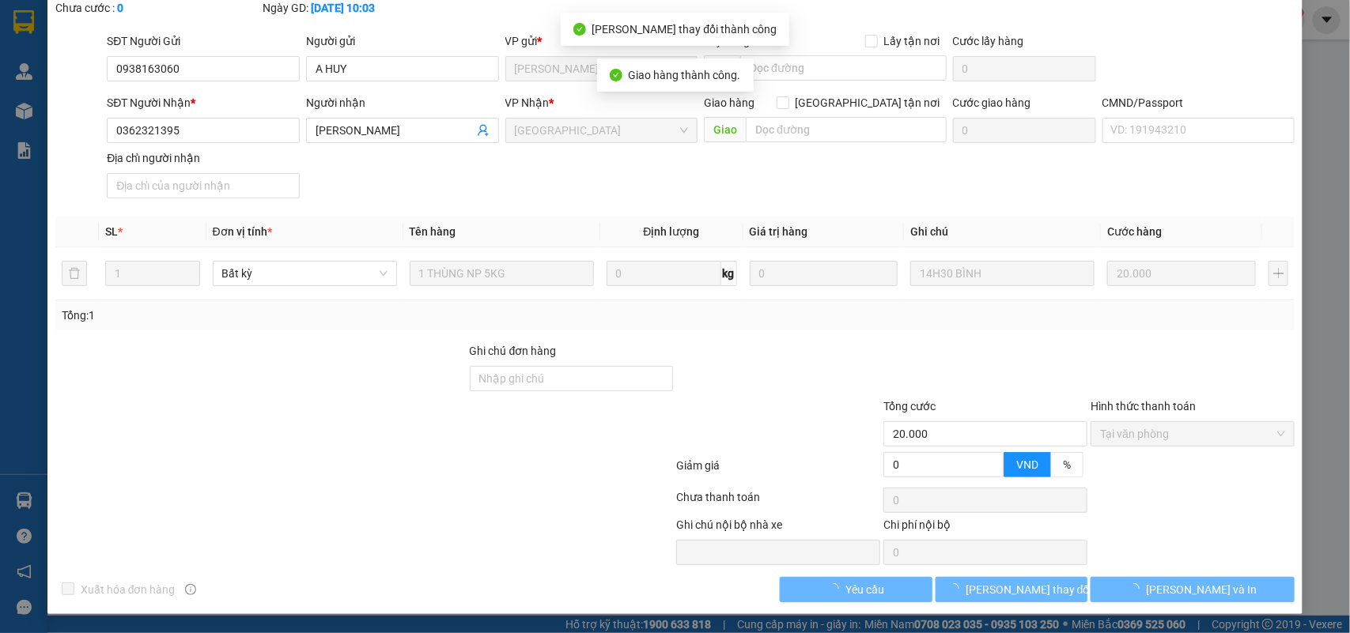
scroll to position [111, 0]
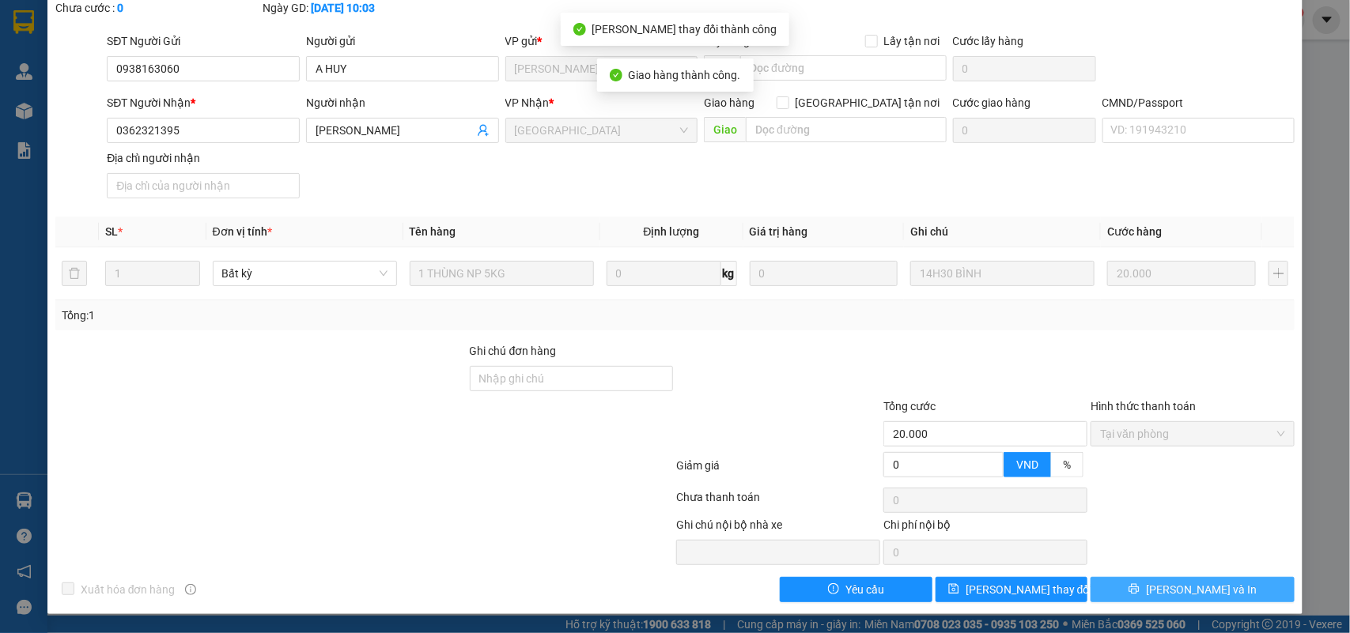
click at [1223, 585] on button "[PERSON_NAME] và In" at bounding box center [1192, 589] width 204 height 25
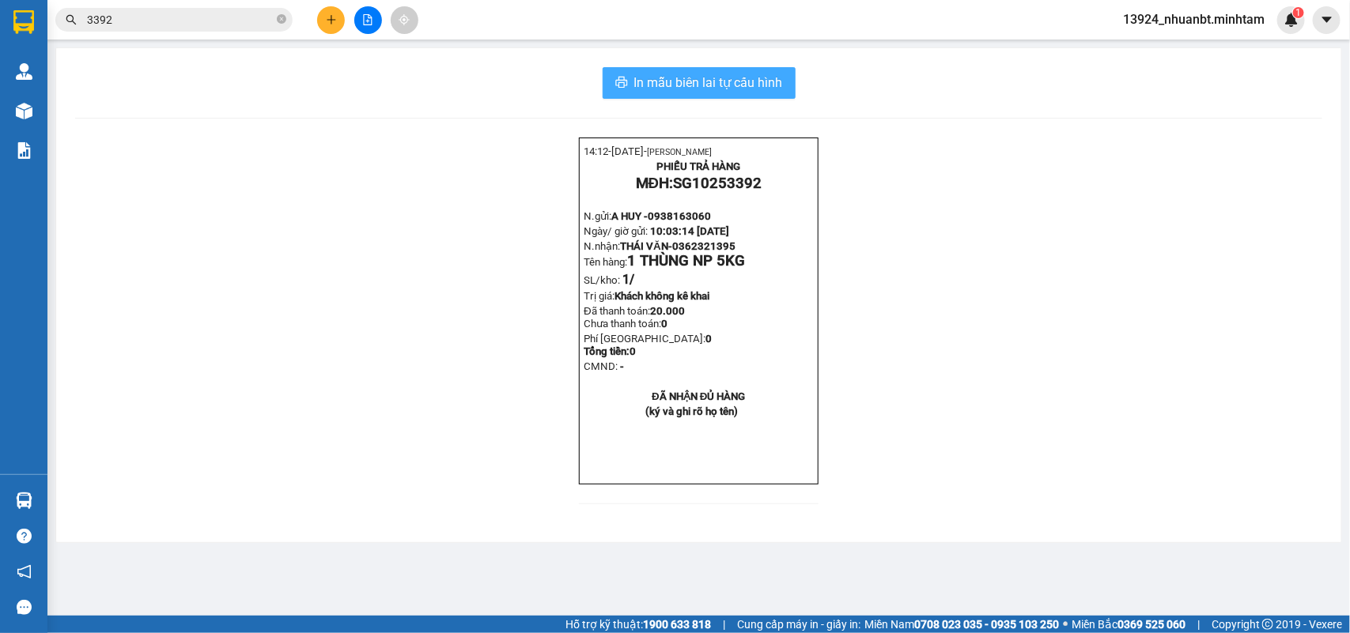
drag, startPoint x: 625, startPoint y: 84, endPoint x: 723, endPoint y: 9, distance: 123.7
click at [625, 84] on icon "printer" at bounding box center [621, 82] width 13 height 13
